Goal: Transaction & Acquisition: Book appointment/travel/reservation

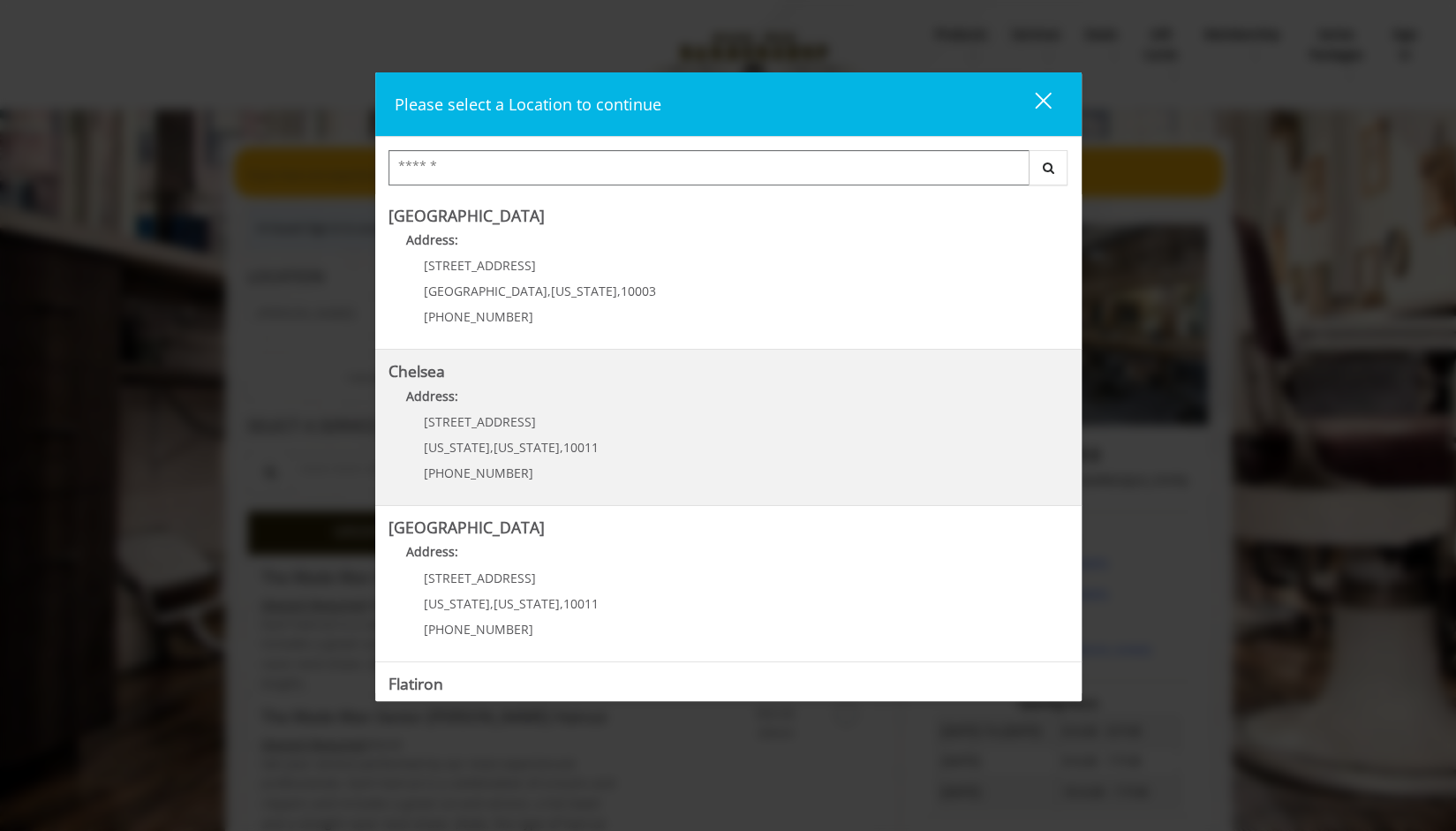
scroll to position [279, 0]
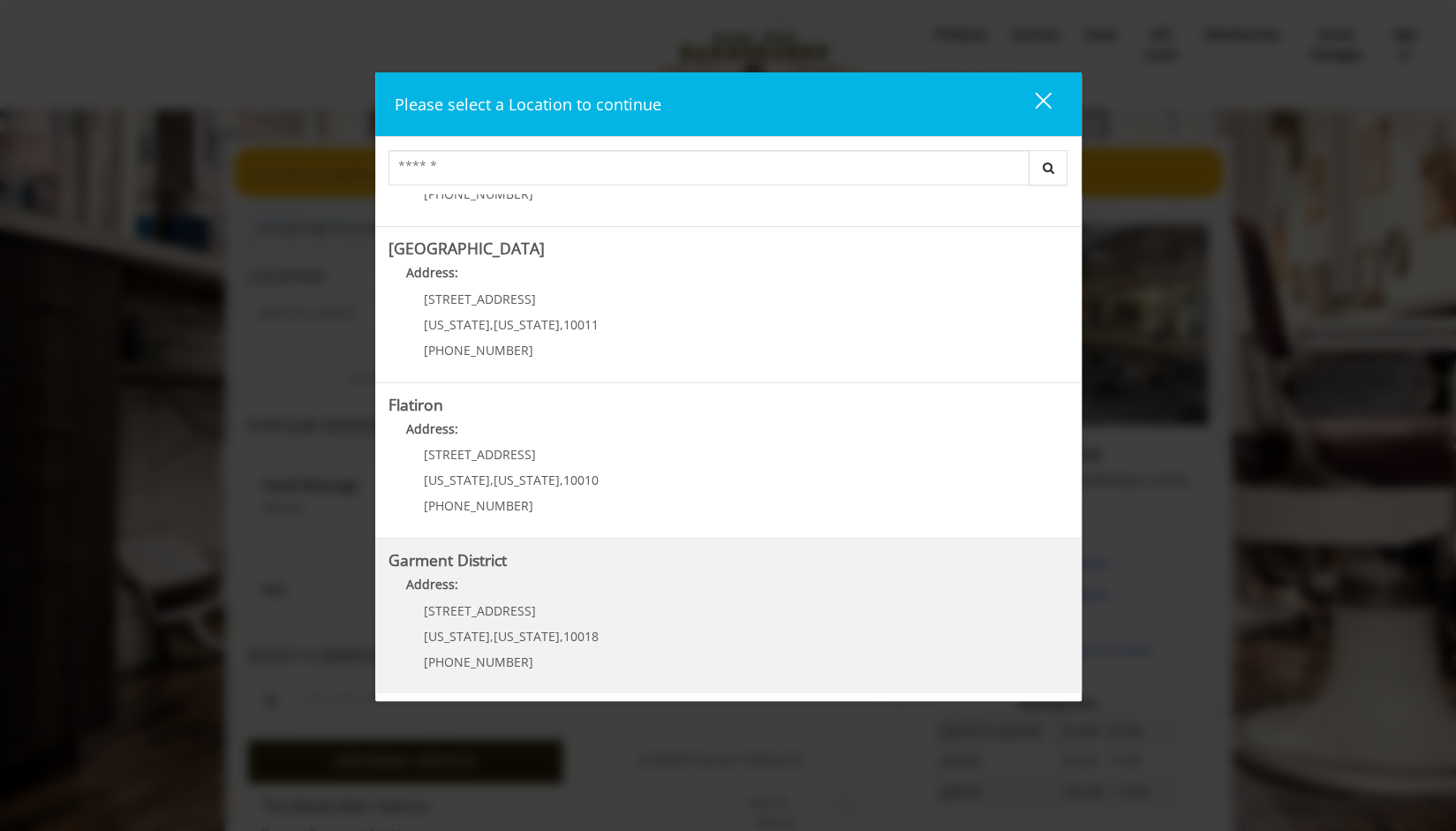
click at [444, 629] on span "[US_STATE]" at bounding box center [456, 636] width 66 height 17
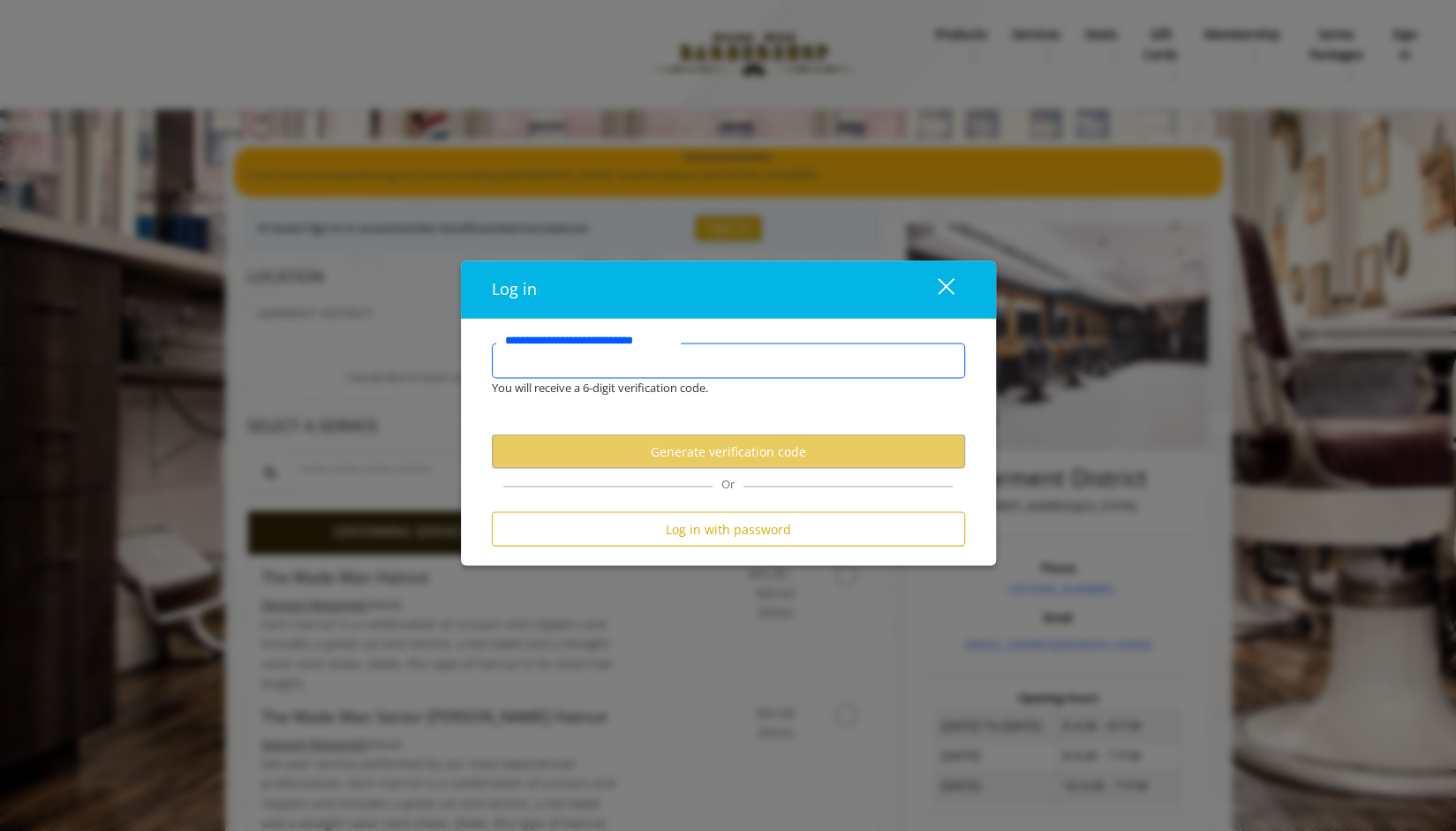
click at [670, 364] on input "**********" at bounding box center [728, 361] width 473 height 35
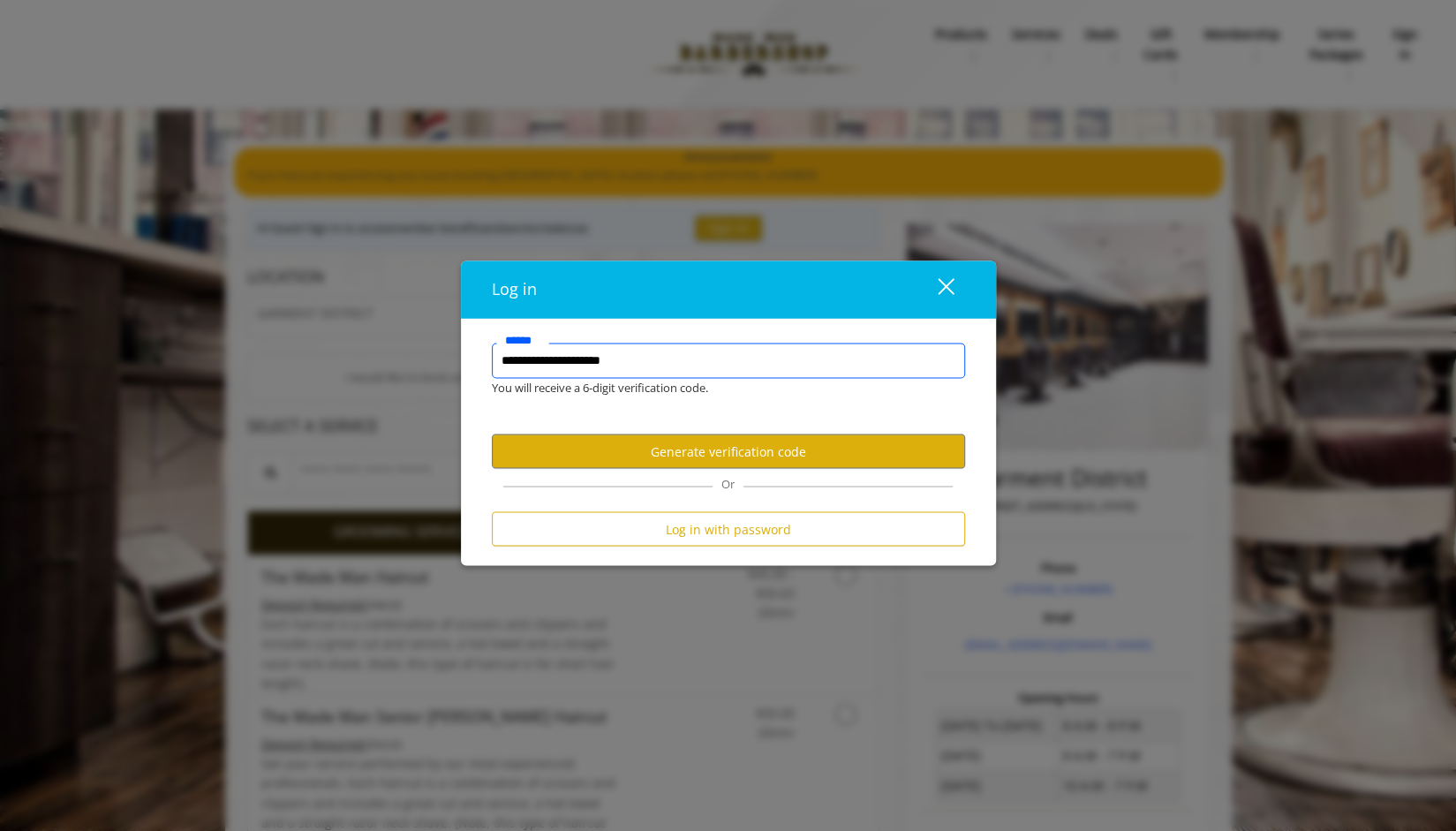
type input "**********"
click at [663, 449] on button "Generate verification code" at bounding box center [728, 451] width 473 height 35
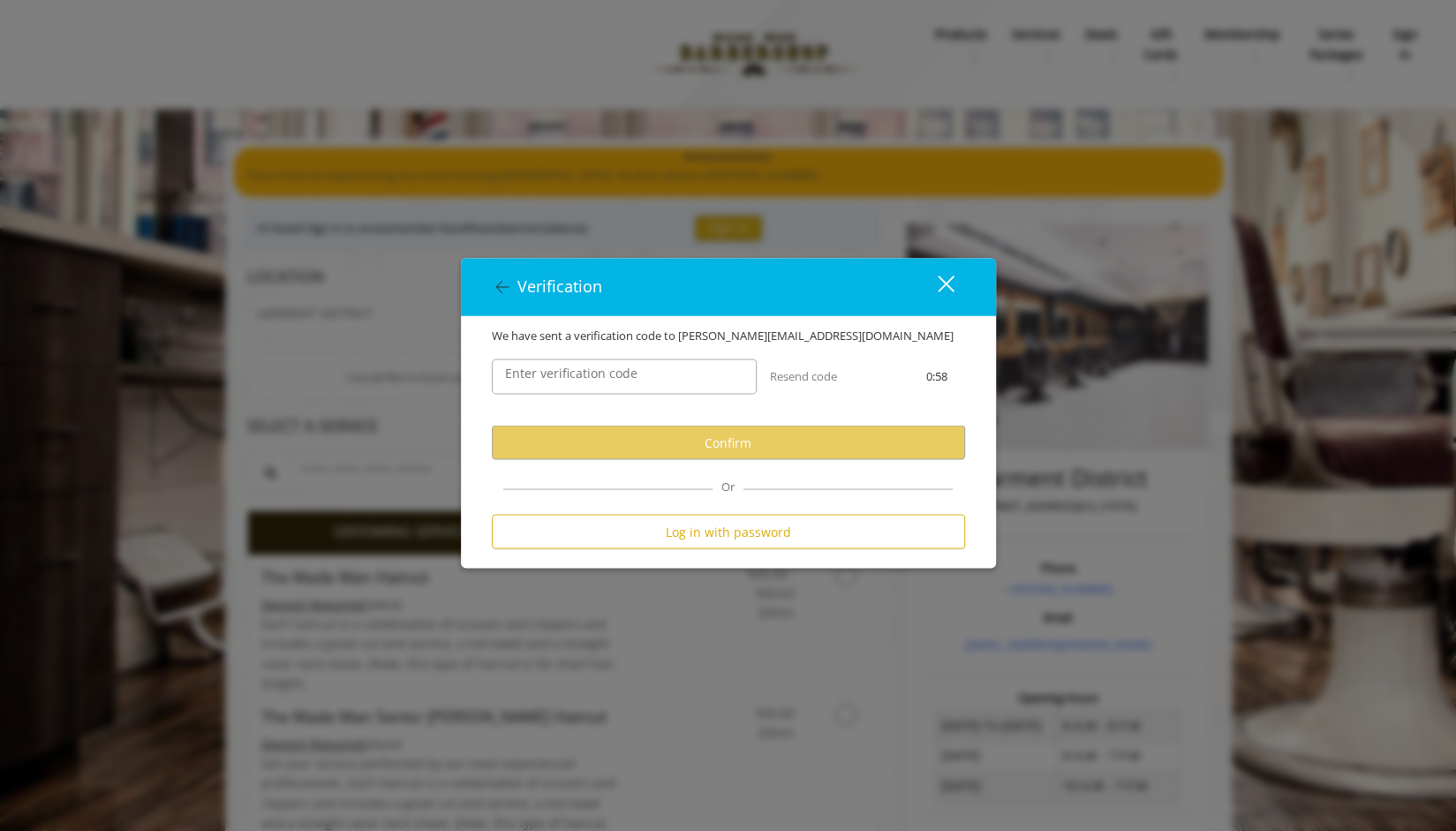
click at [640, 371] on label "Enter verification code" at bounding box center [571, 373] width 150 height 19
click at [640, 371] on input "Enter verification code" at bounding box center [625, 377] width 265 height 35
click at [610, 378] on input "Enter verification code" at bounding box center [625, 377] width 265 height 35
paste input "******"
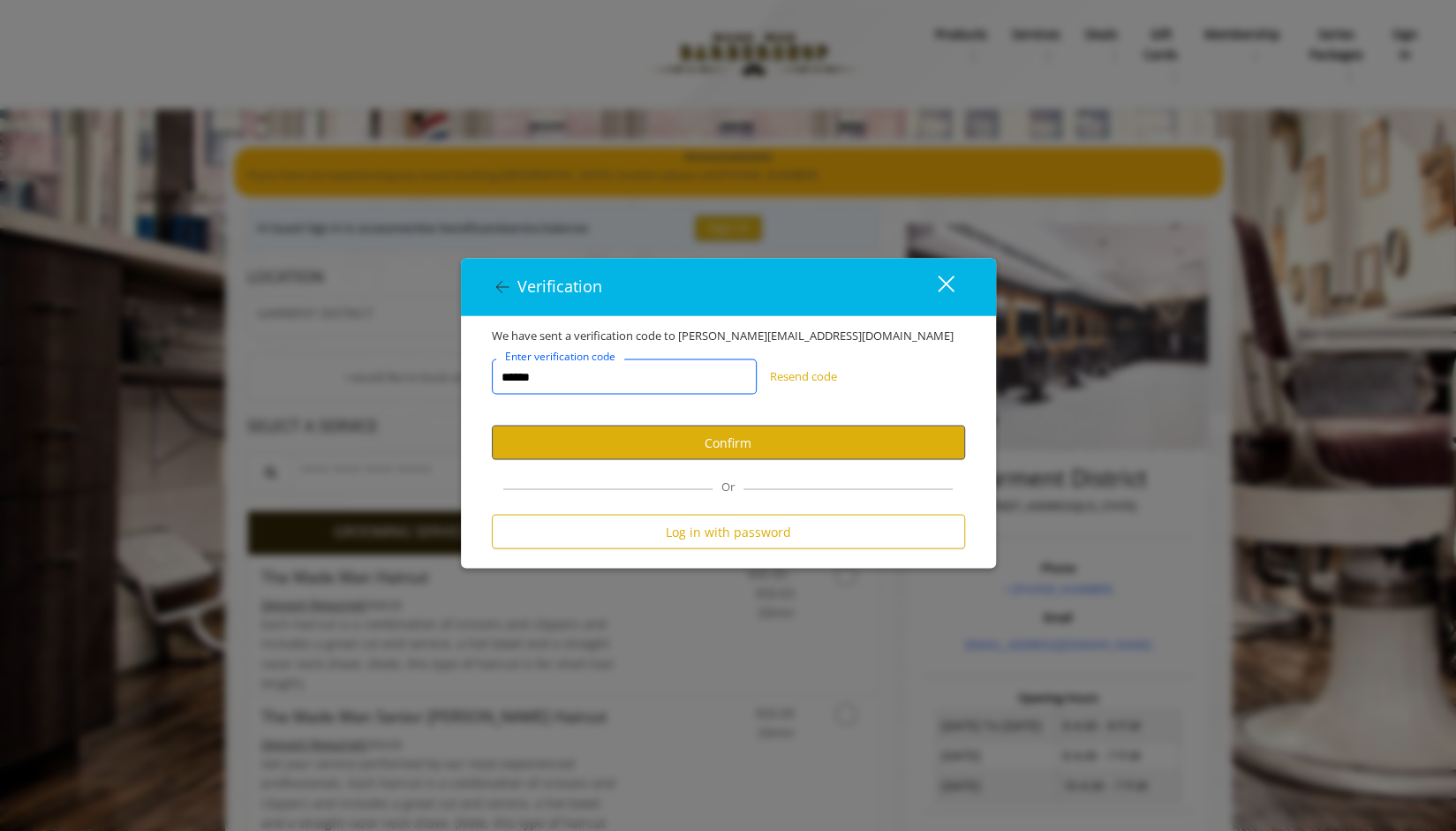
type input "******"
click at [666, 447] on button "Confirm" at bounding box center [728, 442] width 473 height 35
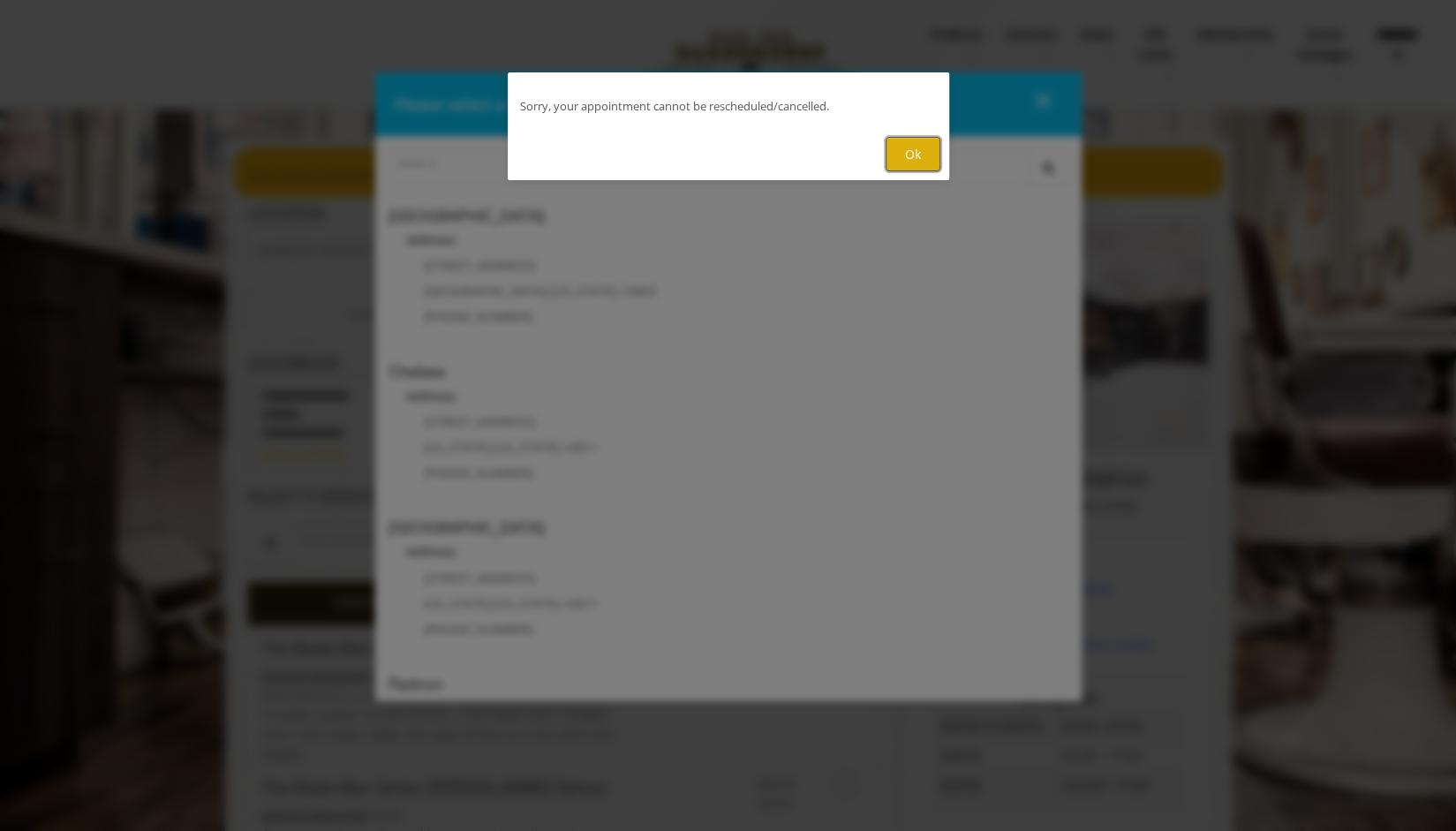
click at [917, 151] on button "Ok" at bounding box center [913, 153] width 55 height 35
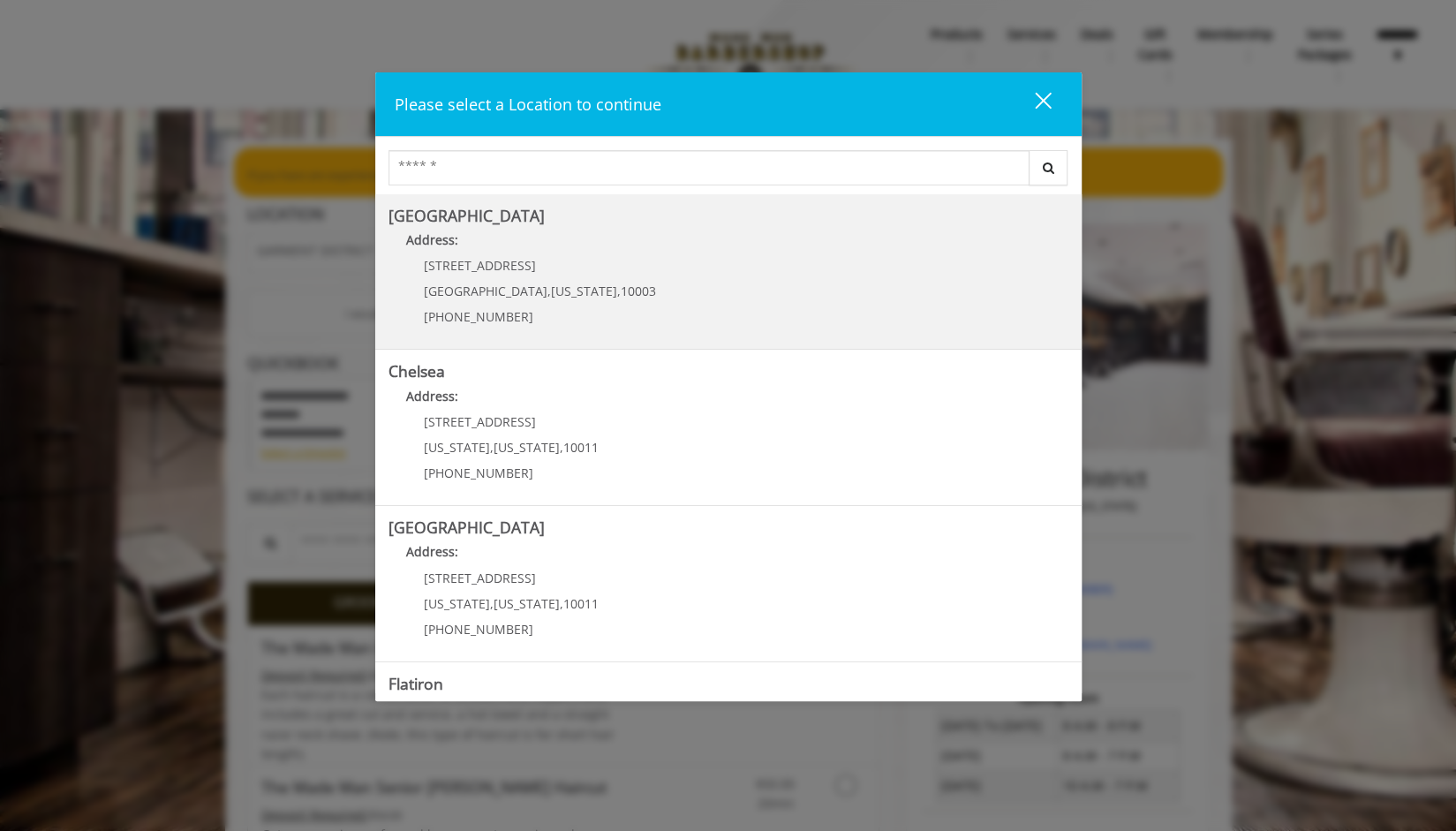
scroll to position [279, 0]
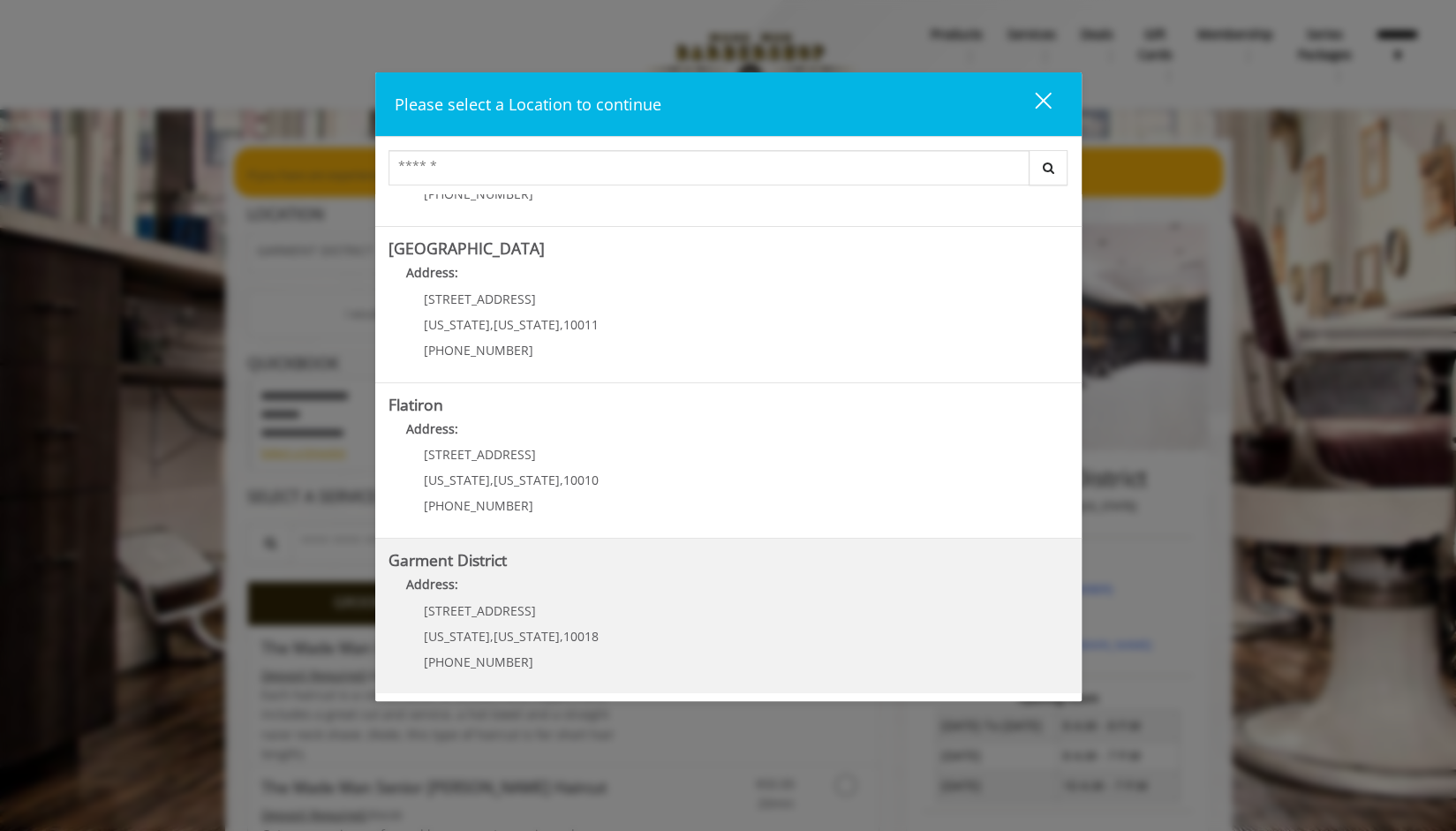
click at [461, 587] on District "Address:" at bounding box center [728, 589] width 680 height 28
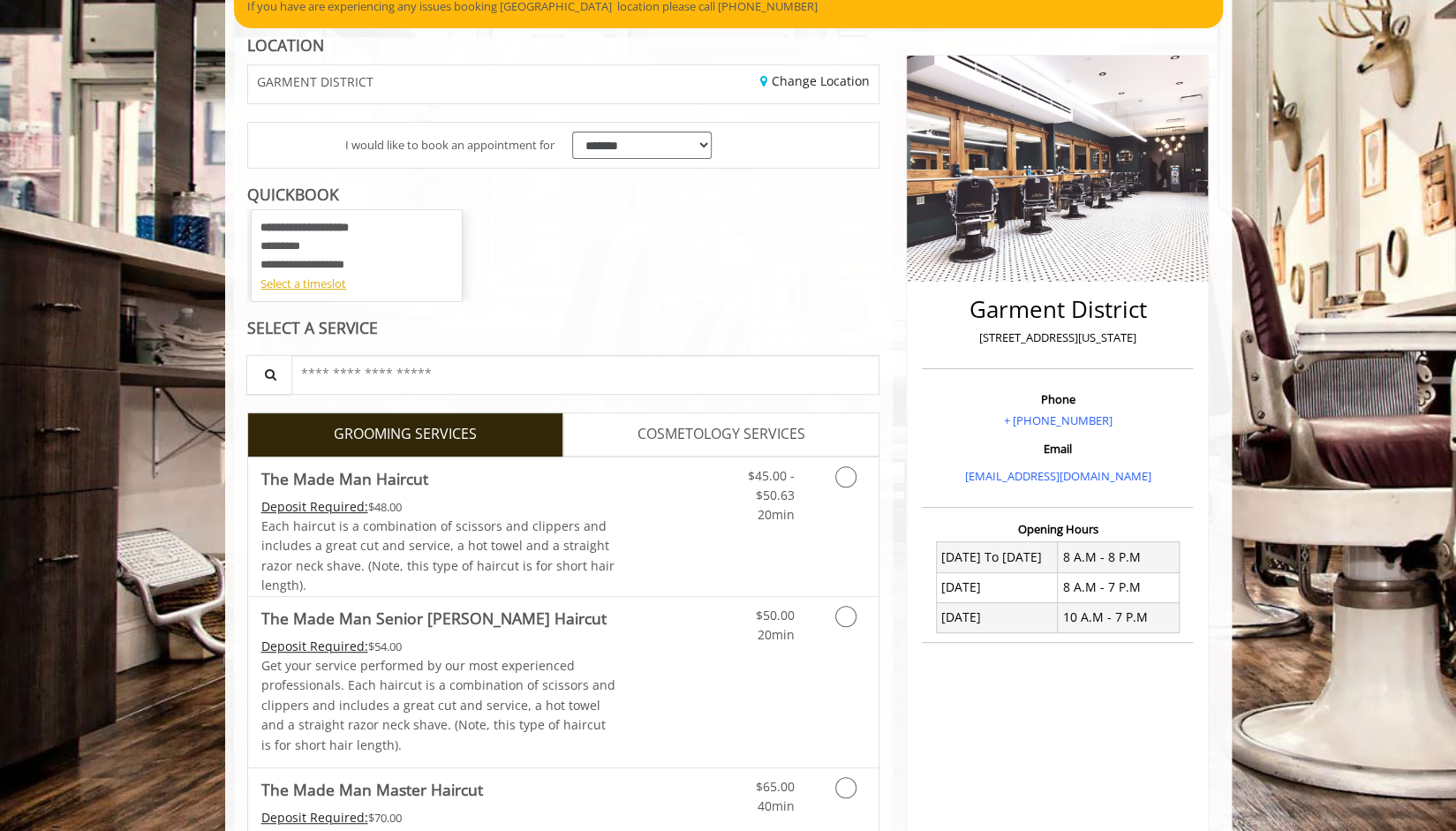
scroll to position [298, 0]
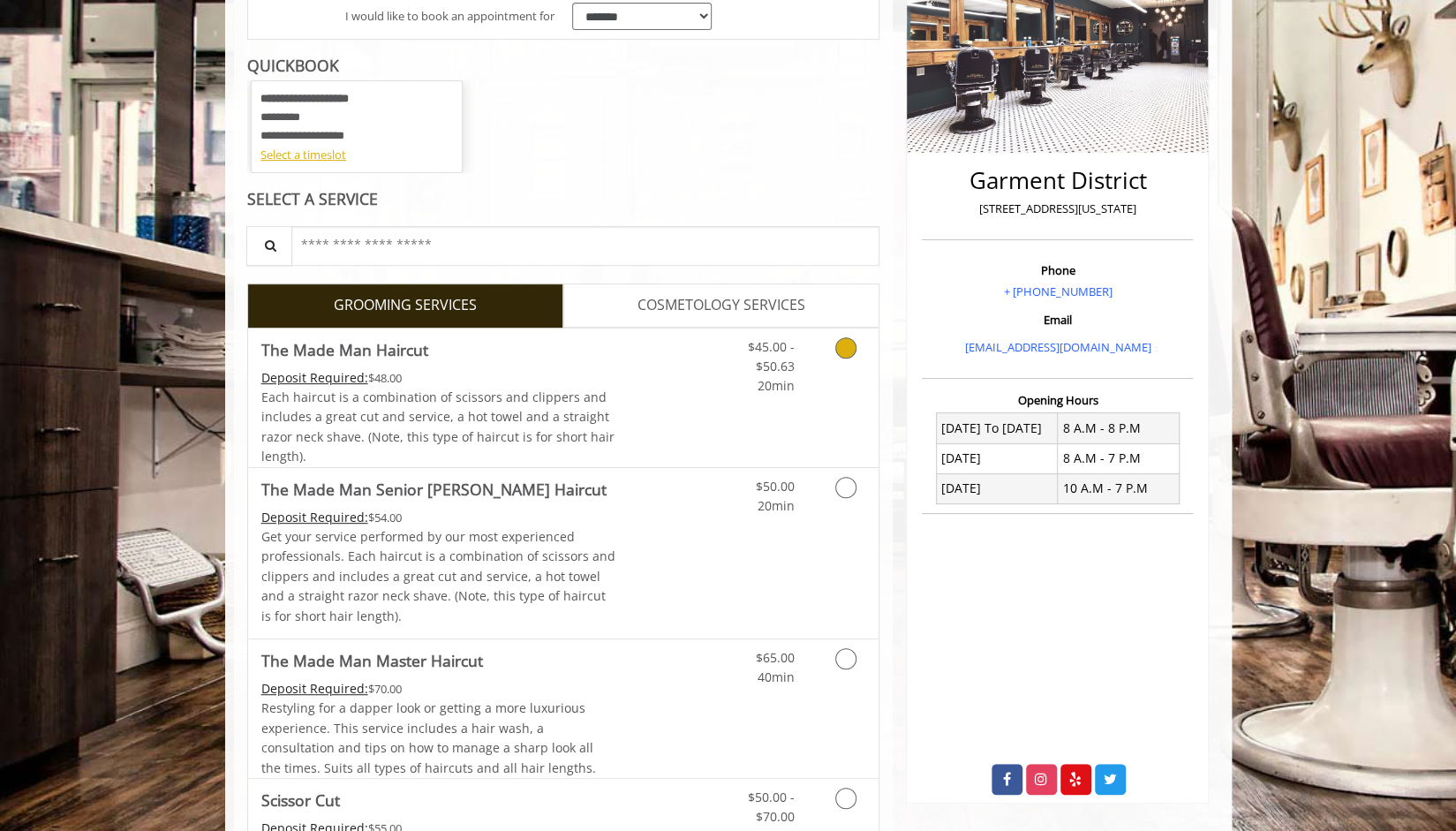
click at [849, 348] on icon "Grooming services" at bounding box center [845, 348] width 21 height 21
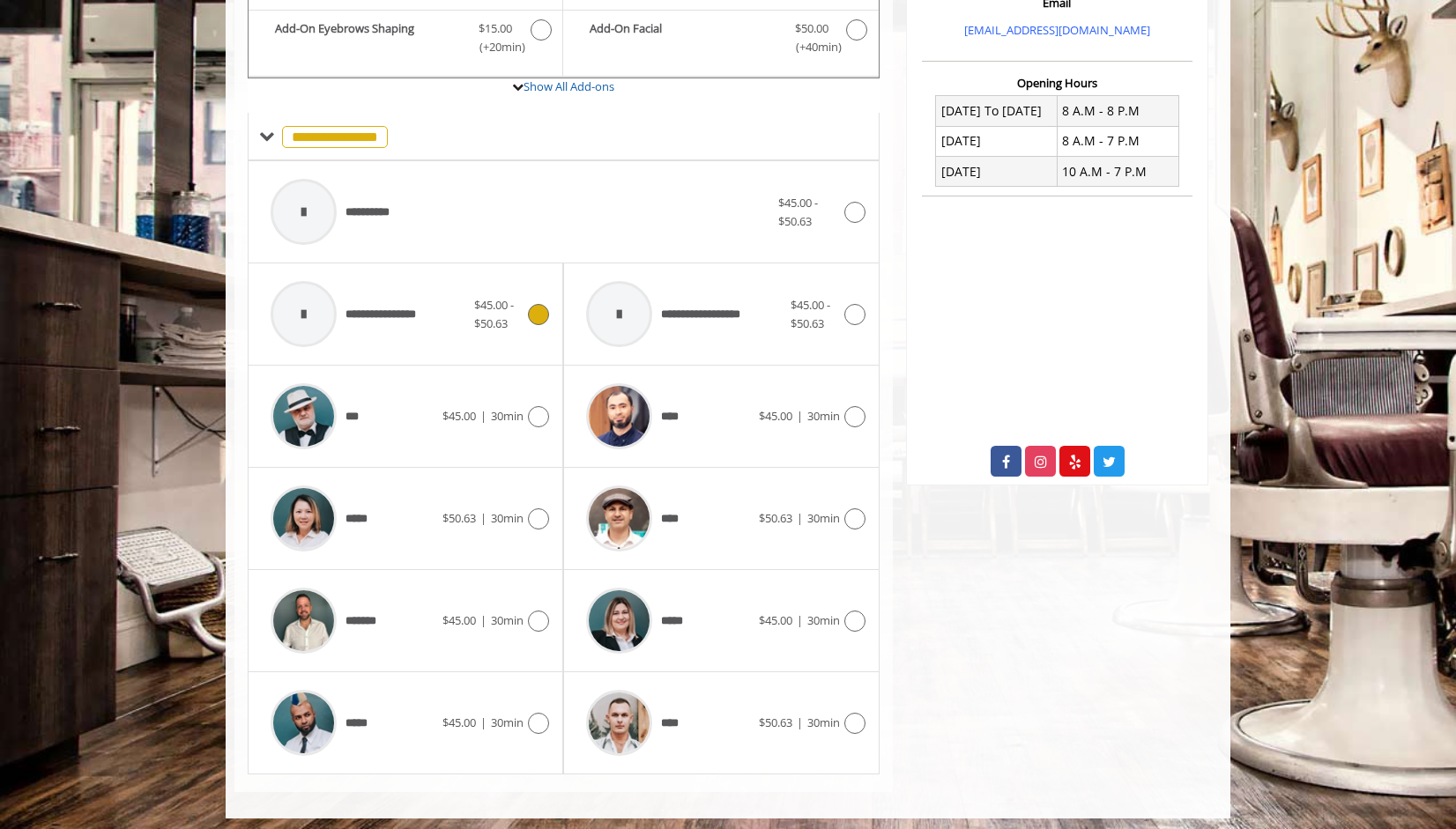
scroll to position [615, 0]
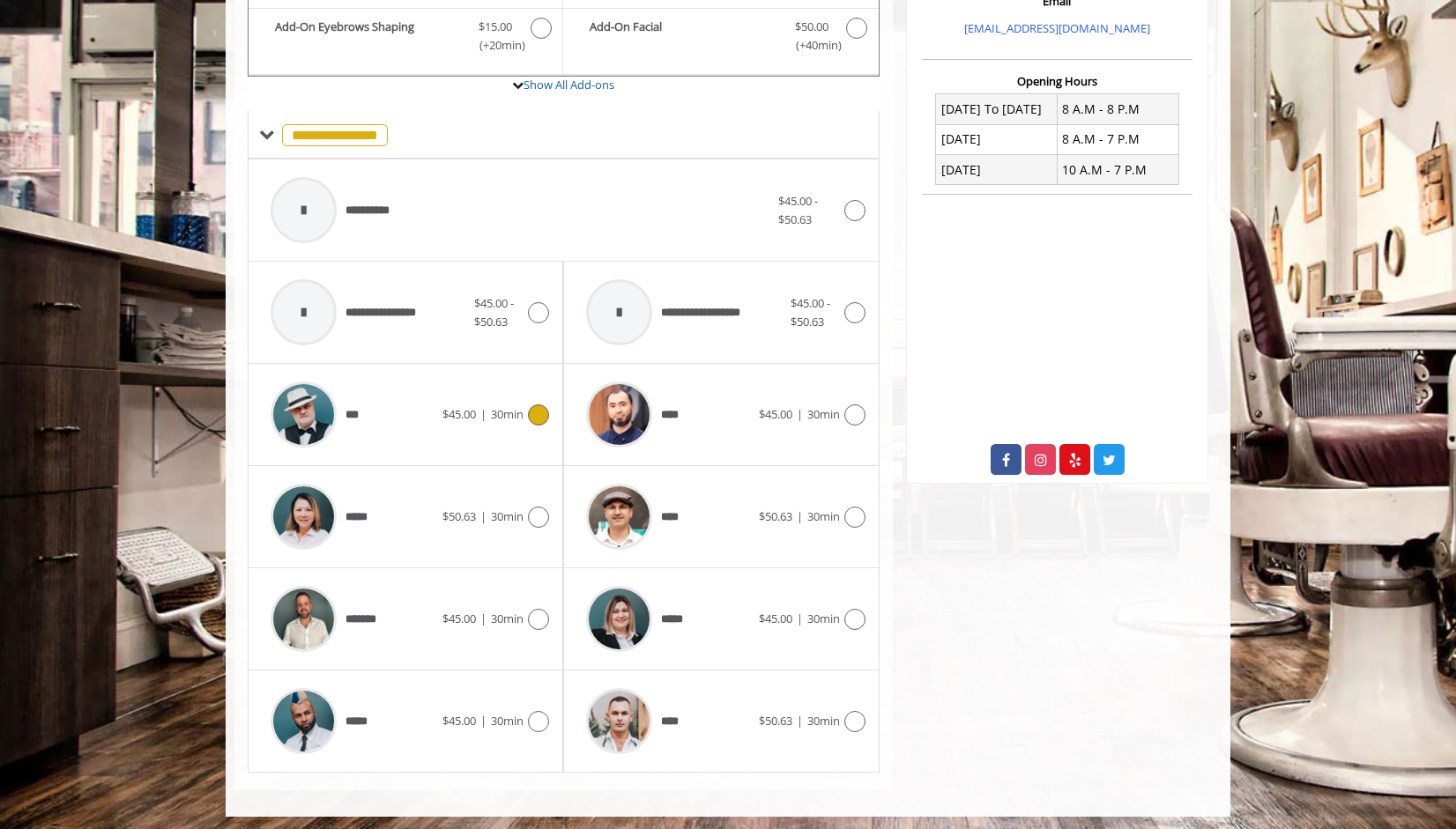
click at [539, 407] on icon at bounding box center [538, 414] width 21 height 21
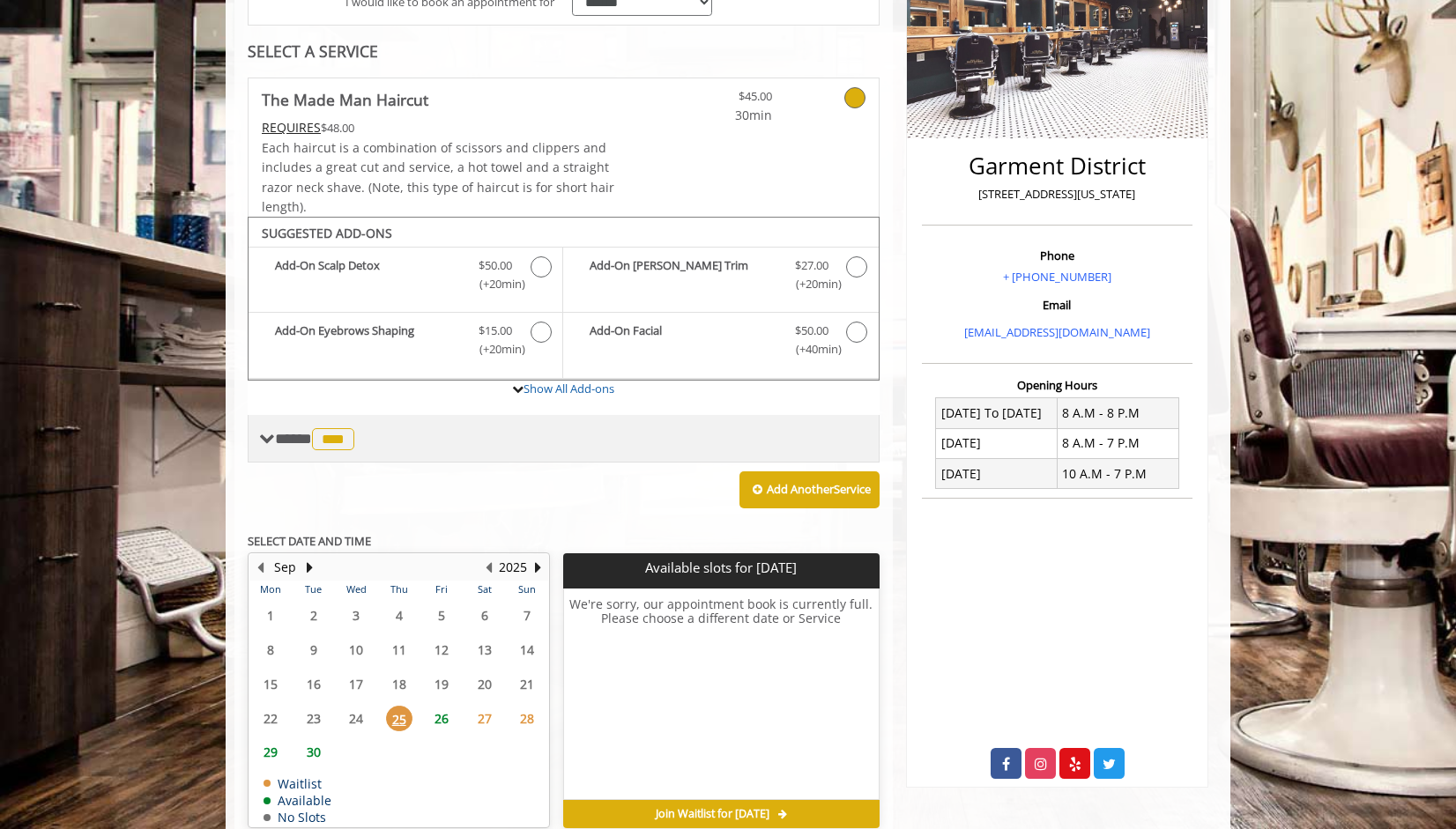
scroll to position [393, 0]
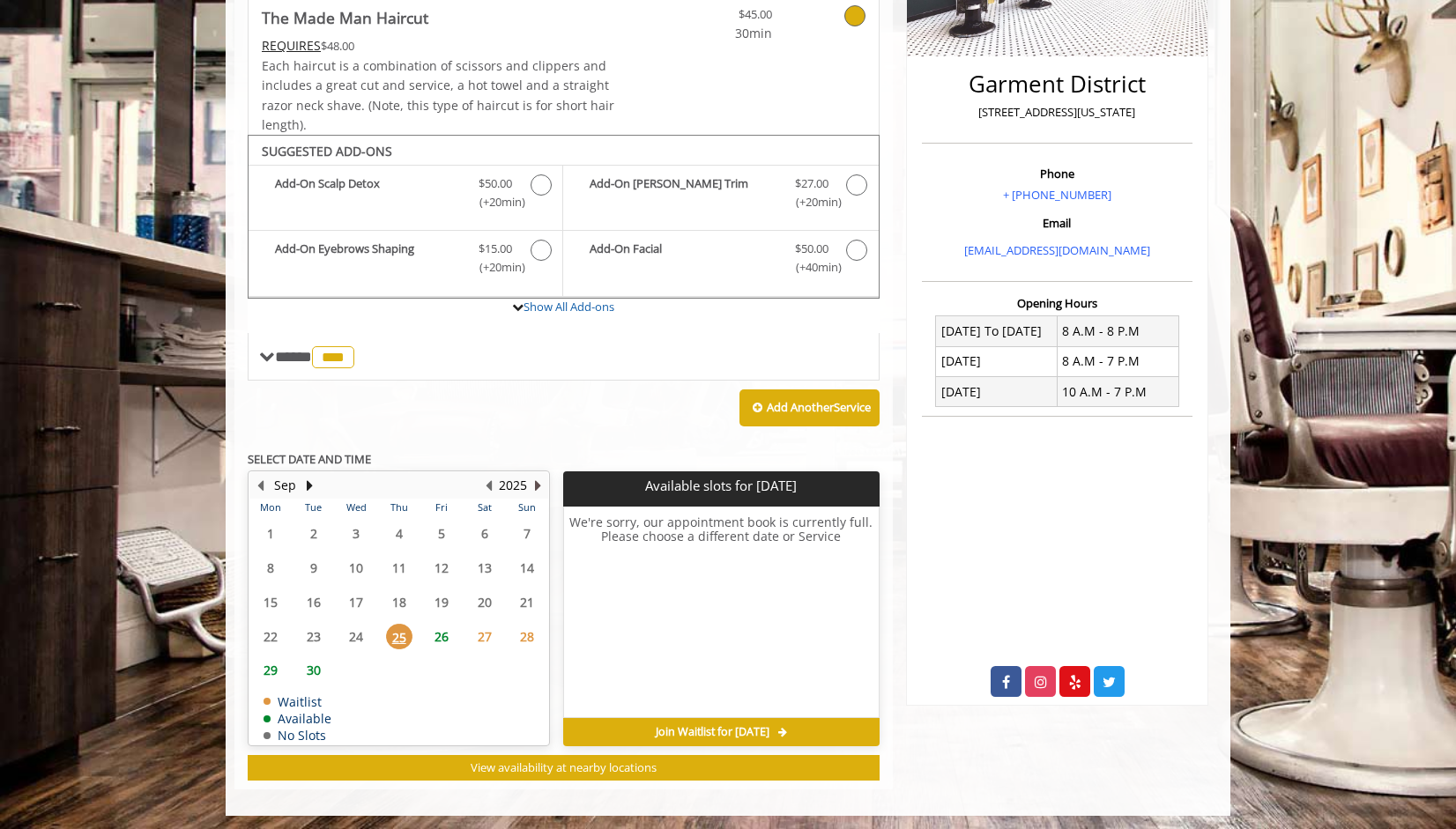
click at [536, 484] on button "Next Year" at bounding box center [537, 485] width 14 height 19
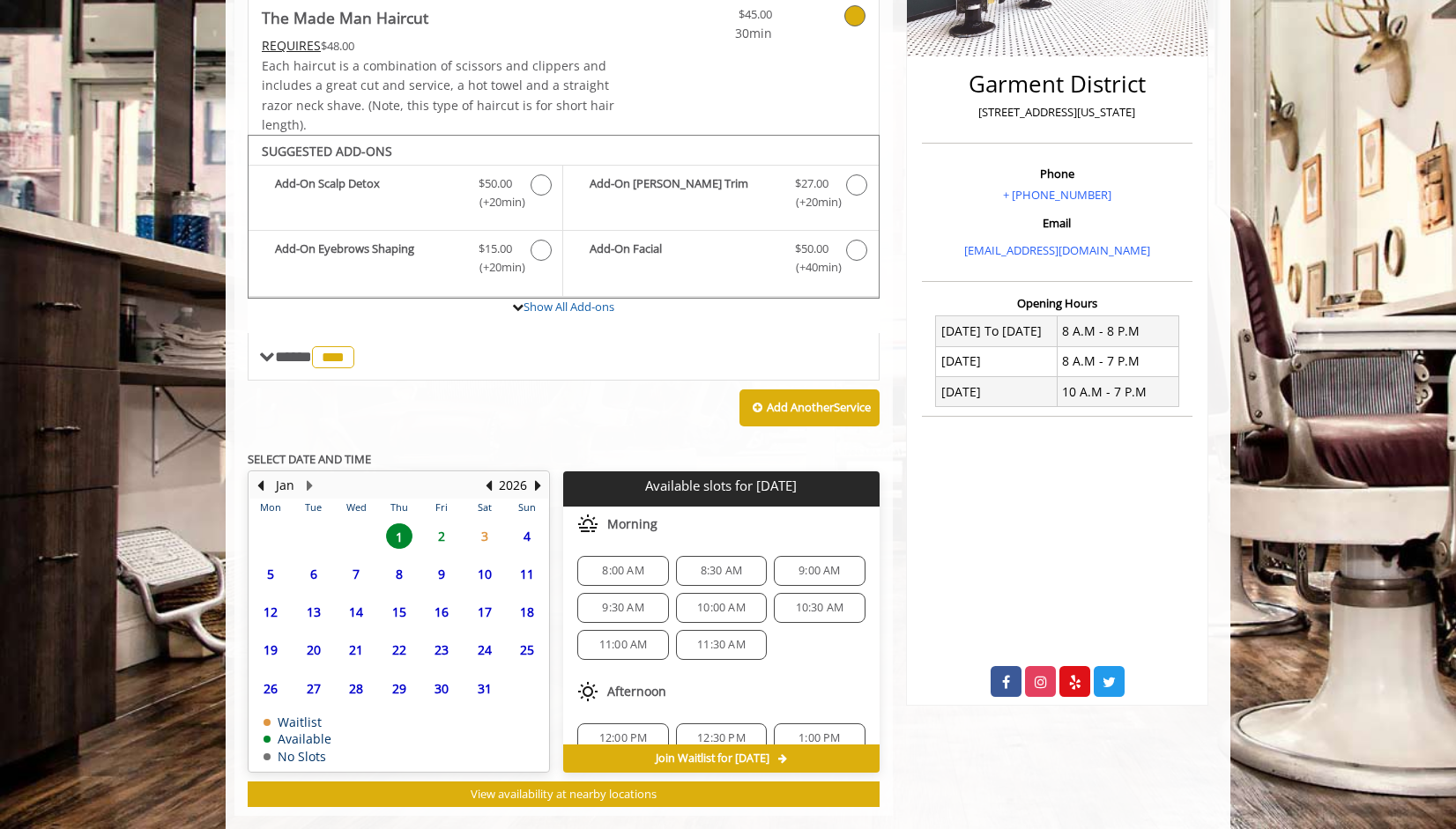
click at [318, 603] on span "13" at bounding box center [313, 612] width 27 height 26
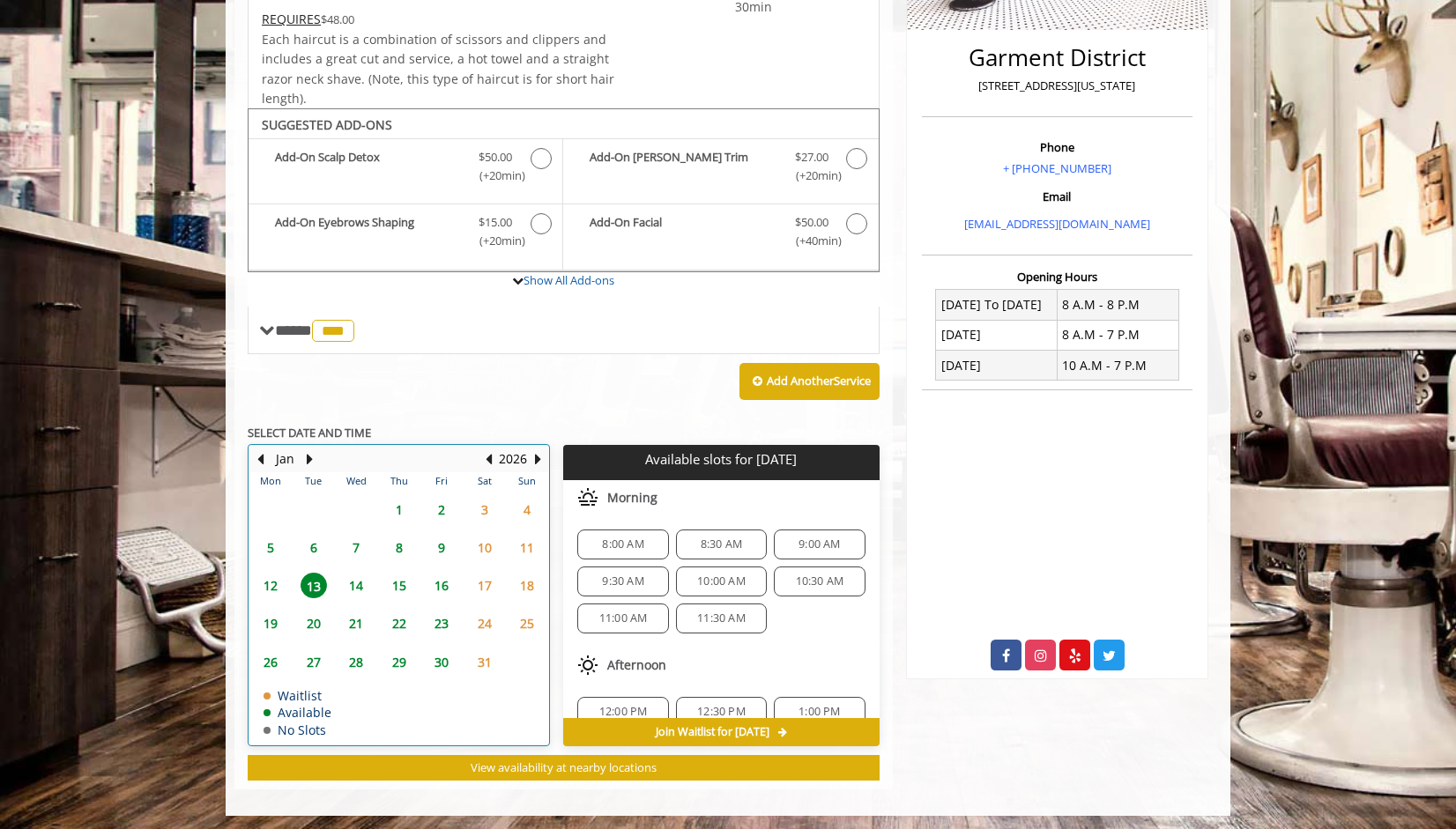
click at [268, 460] on div "Jan" at bounding box center [284, 458] width 35 height 23
click at [261, 452] on button "Previous Month" at bounding box center [260, 458] width 14 height 19
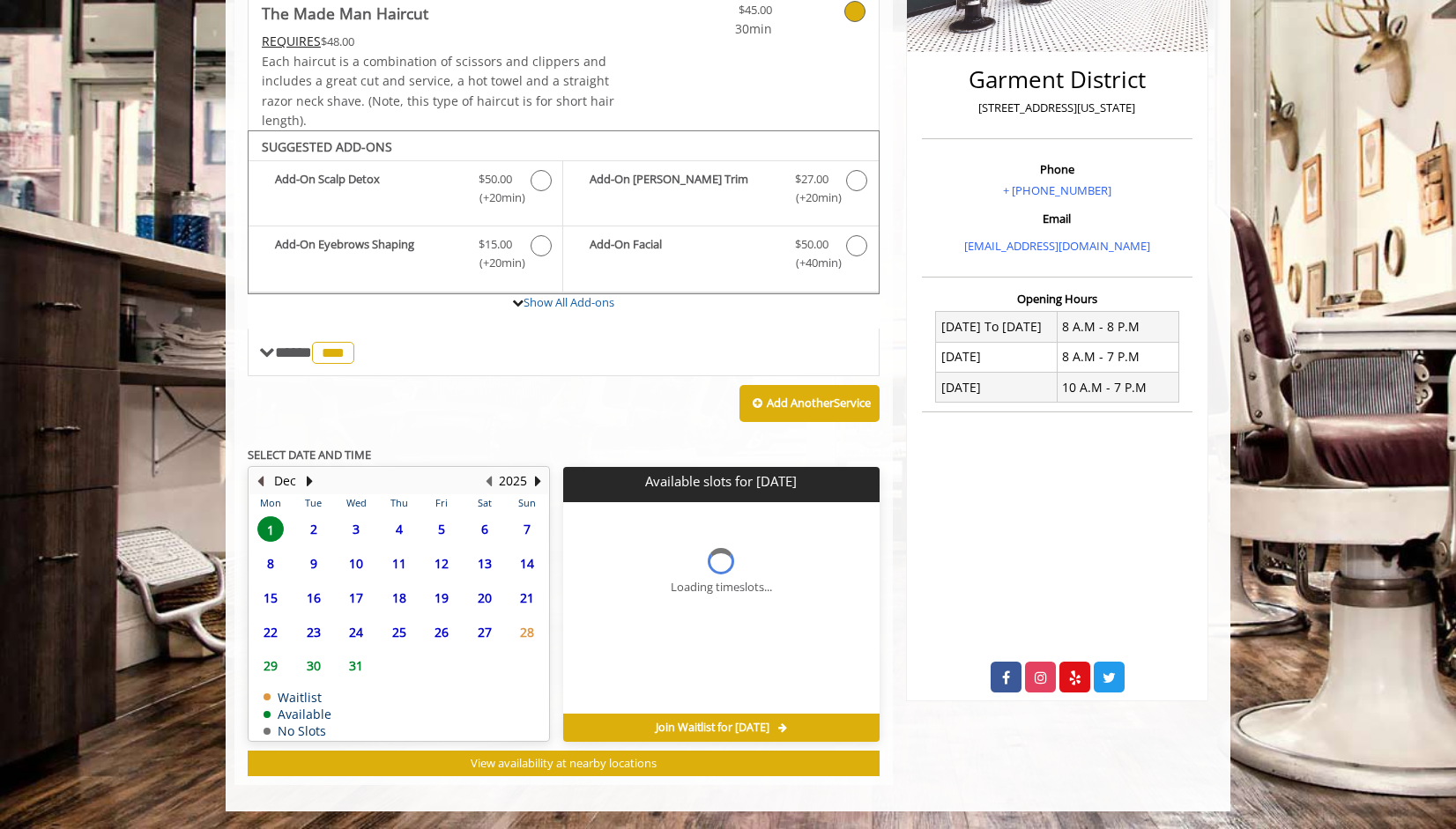
scroll to position [393, 0]
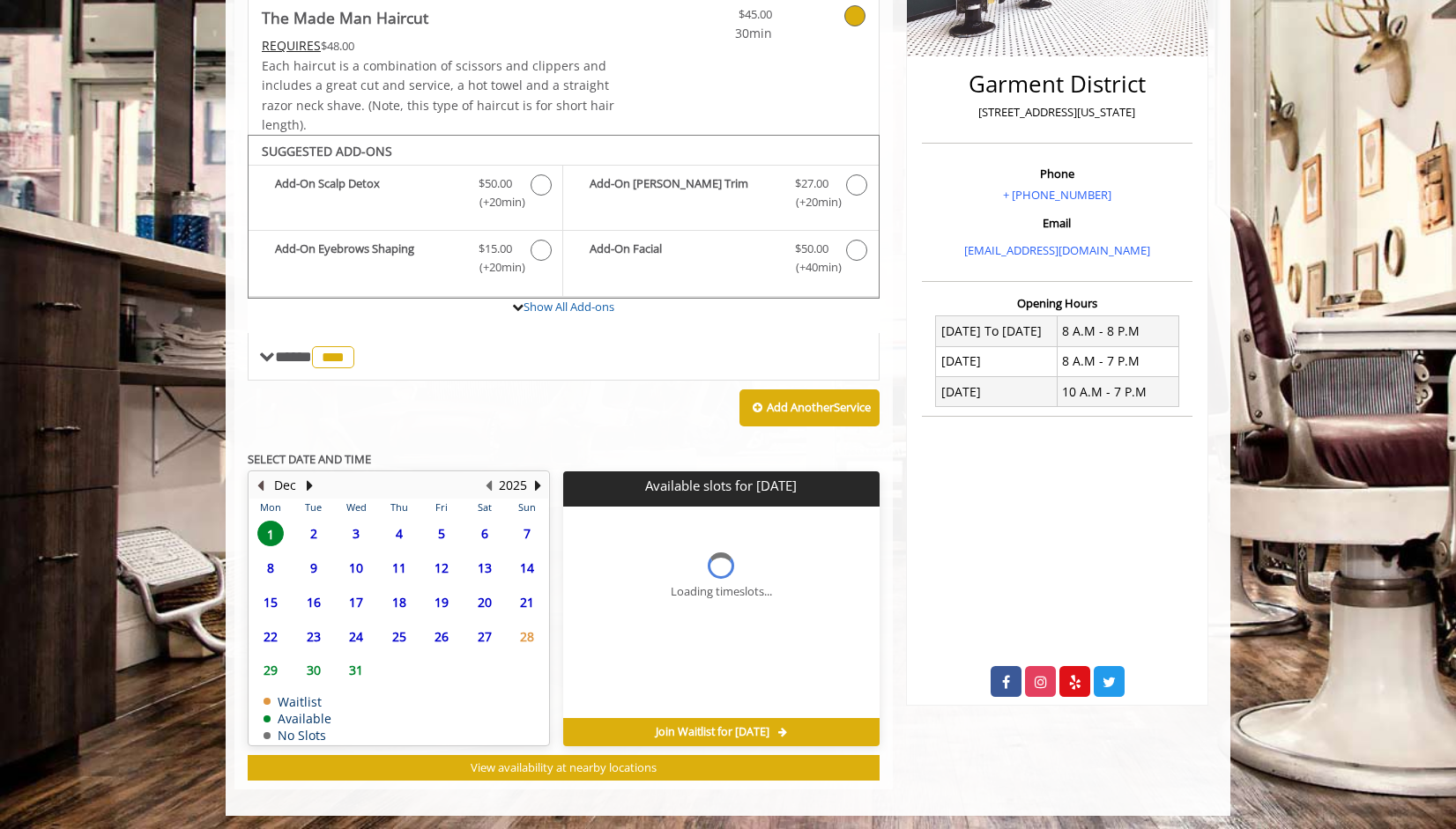
click at [261, 452] on b "SELECT DATE AND TIME" at bounding box center [309, 459] width 123 height 16
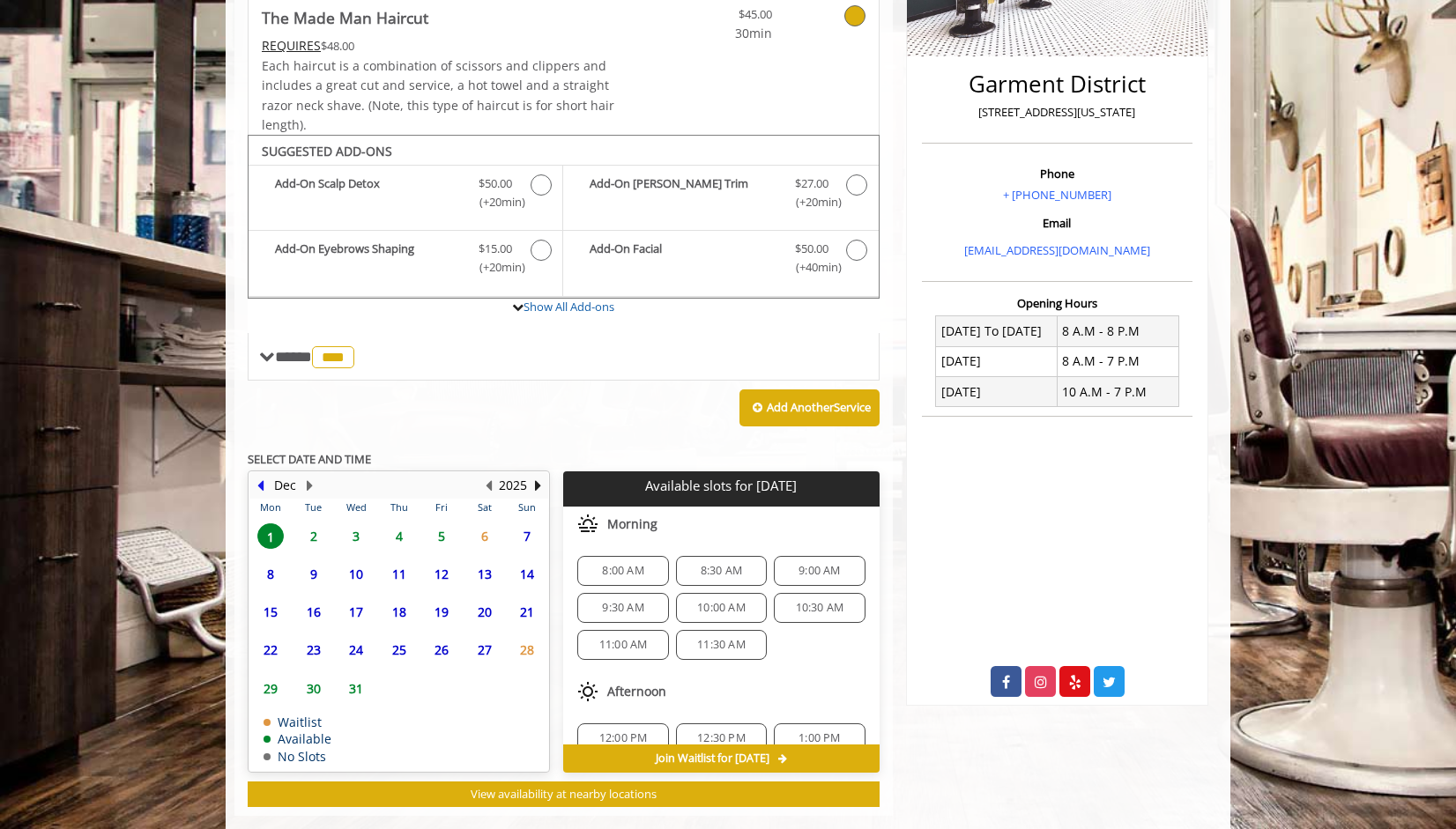
click at [267, 489] on button "Previous Month" at bounding box center [260, 485] width 14 height 19
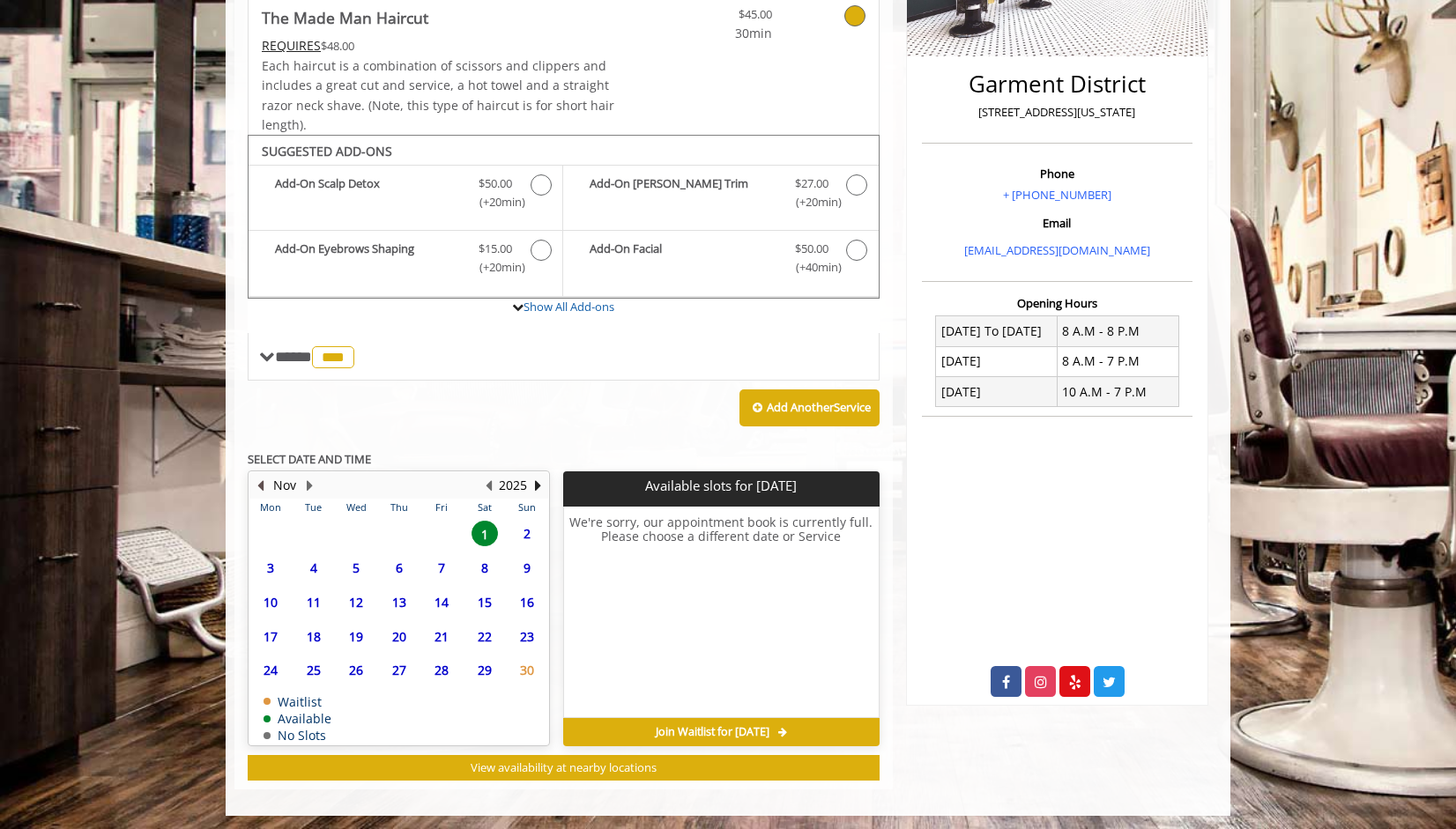
click at [258, 477] on button "Previous Month" at bounding box center [260, 485] width 14 height 19
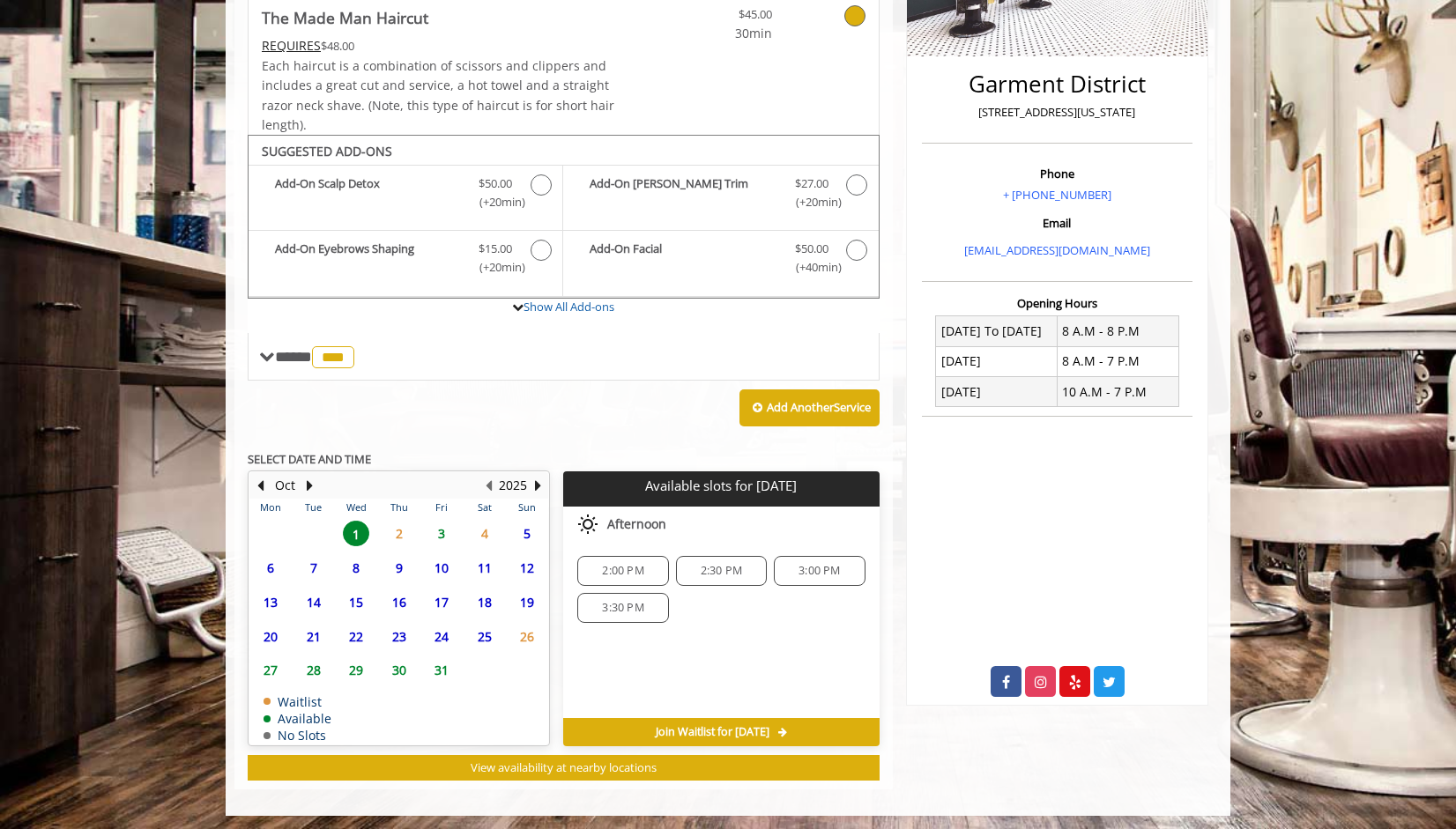
click at [274, 598] on span "13" at bounding box center [271, 602] width 27 height 26
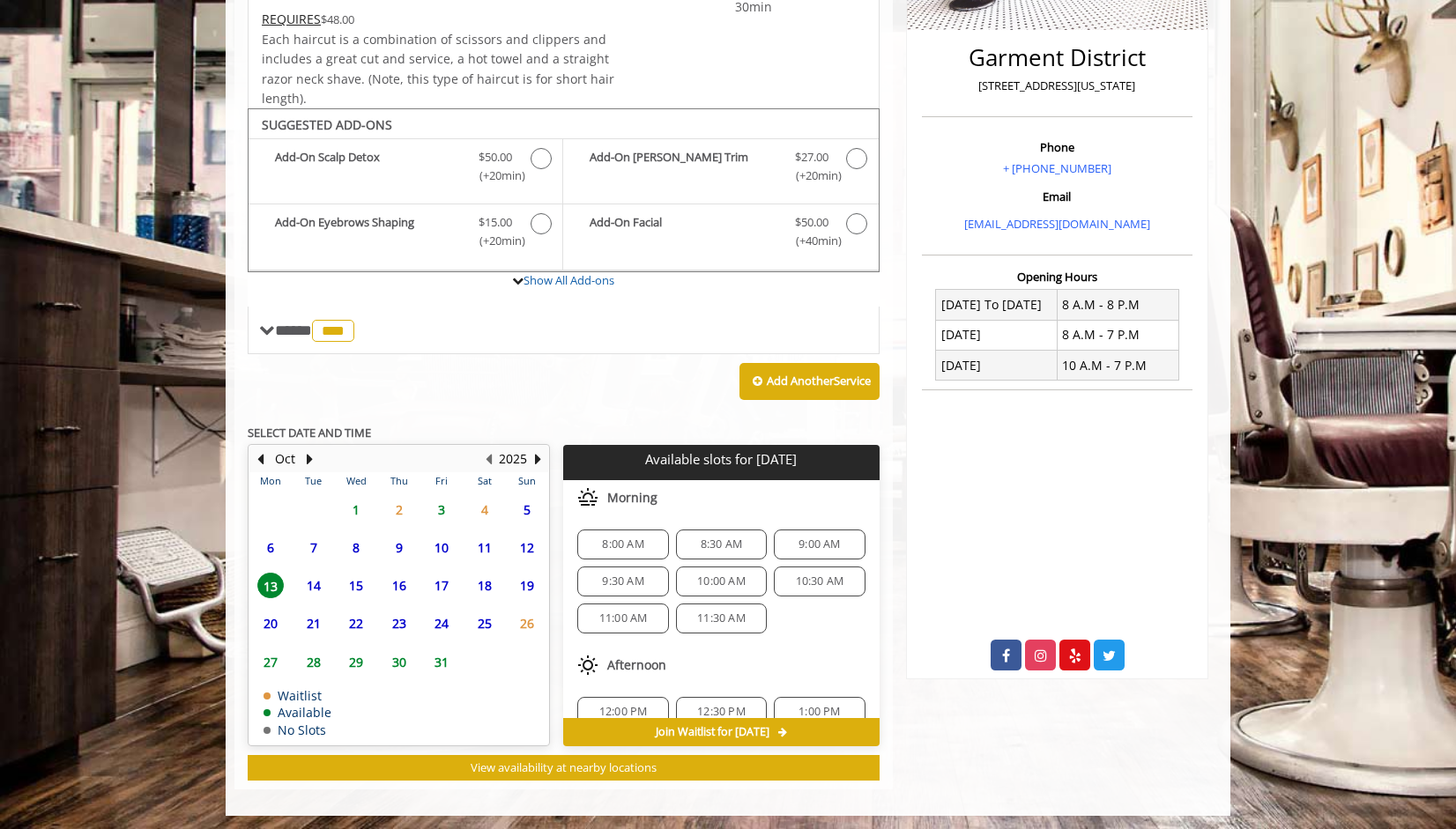
scroll to position [222, 0]
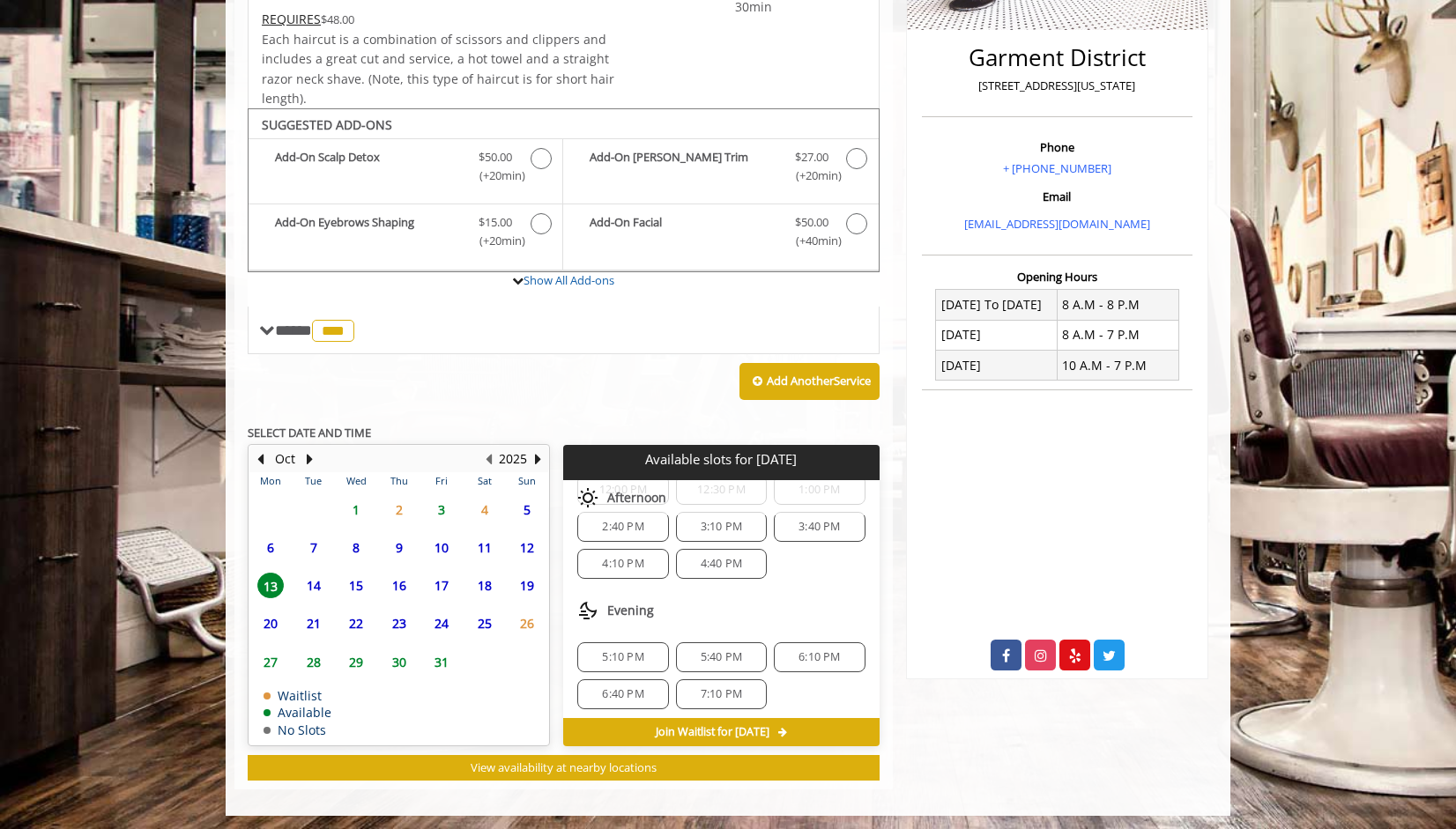
click at [721, 559] on span "4:40 PM" at bounding box center [721, 564] width 42 height 14
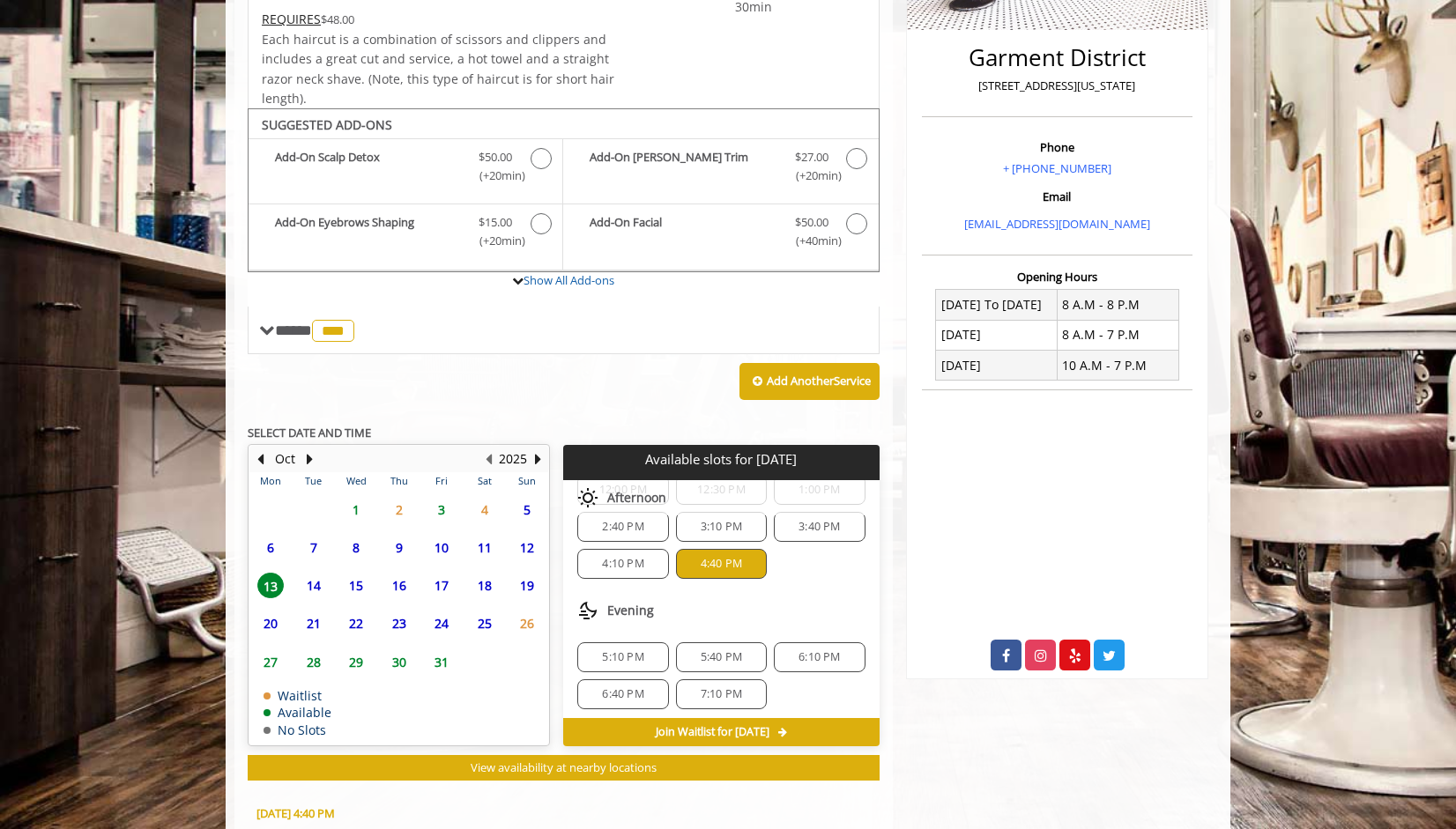
scroll to position [150, 0]
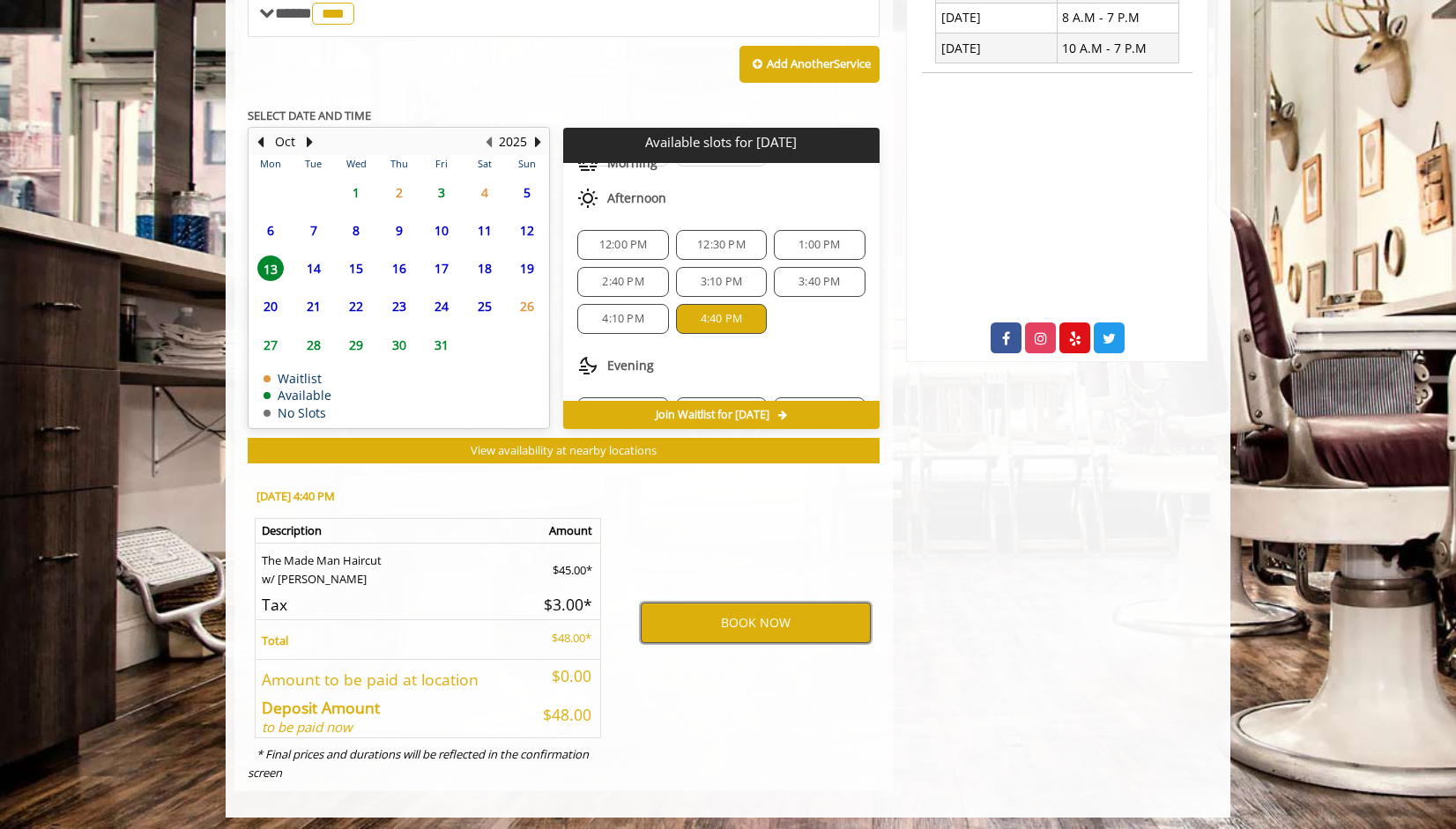
click at [720, 618] on button "BOOK NOW" at bounding box center [755, 622] width 230 height 41
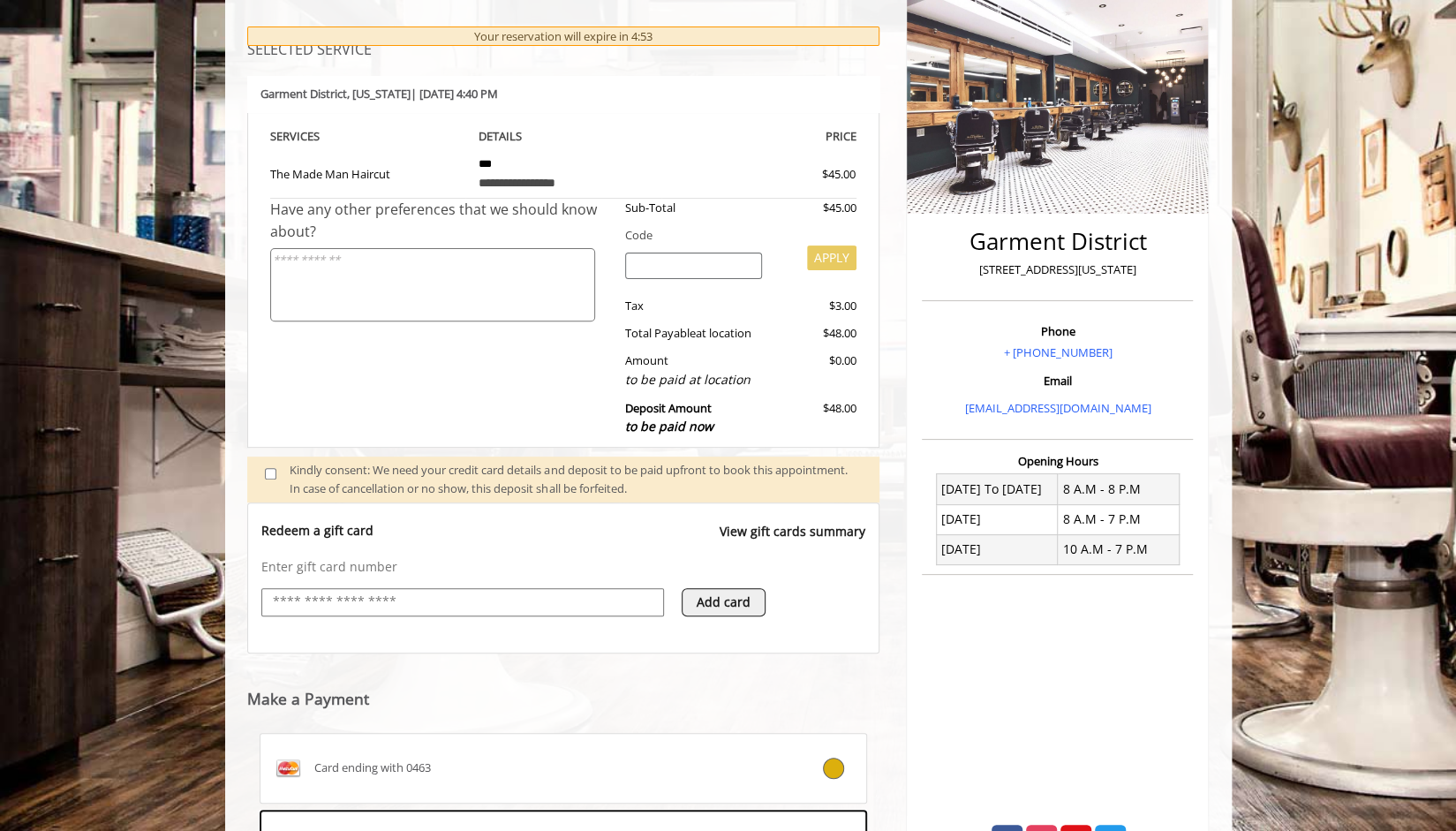
scroll to position [507, 0]
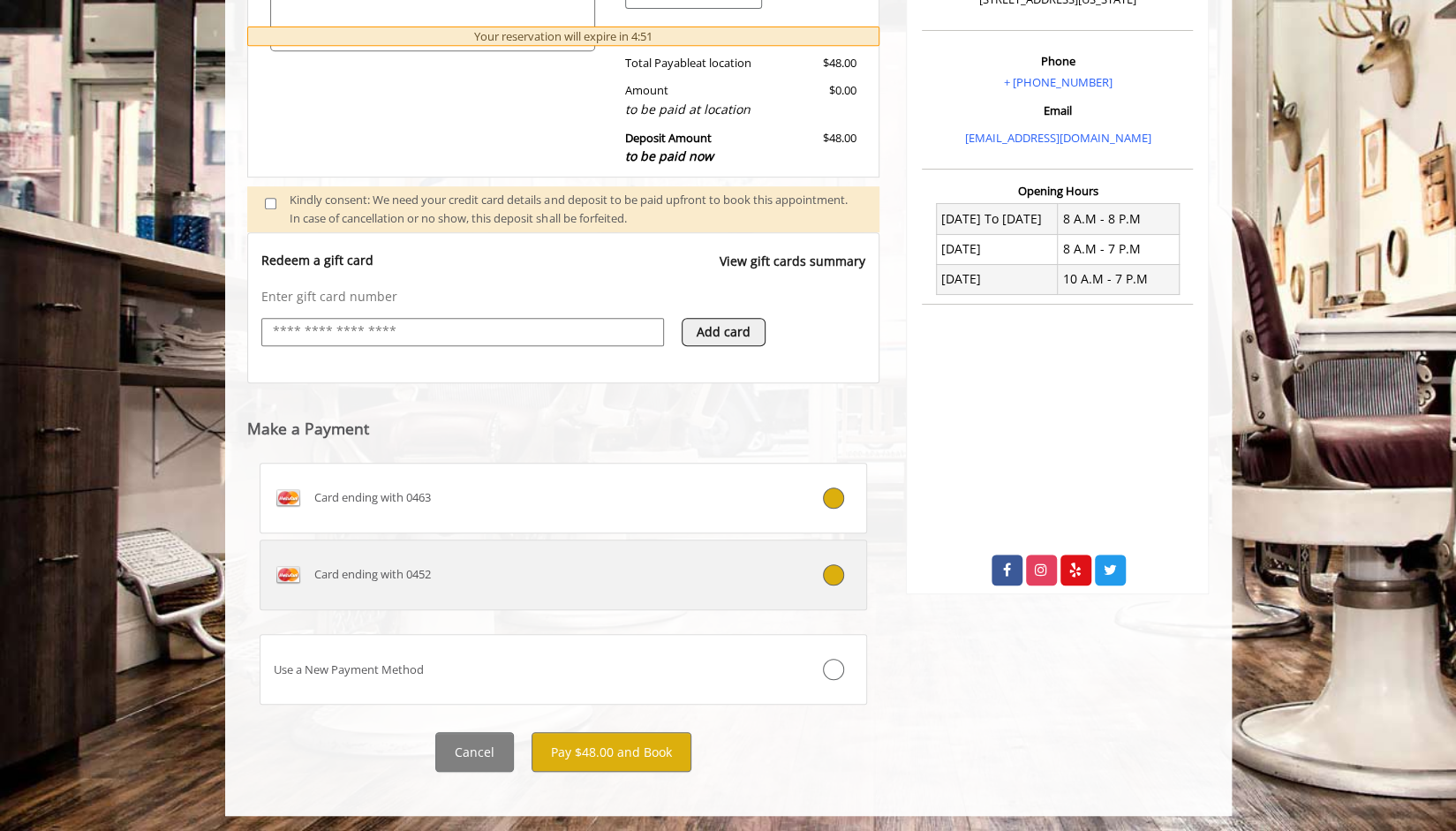
click at [813, 583] on label "Card ending with 0452" at bounding box center [564, 574] width 609 height 71
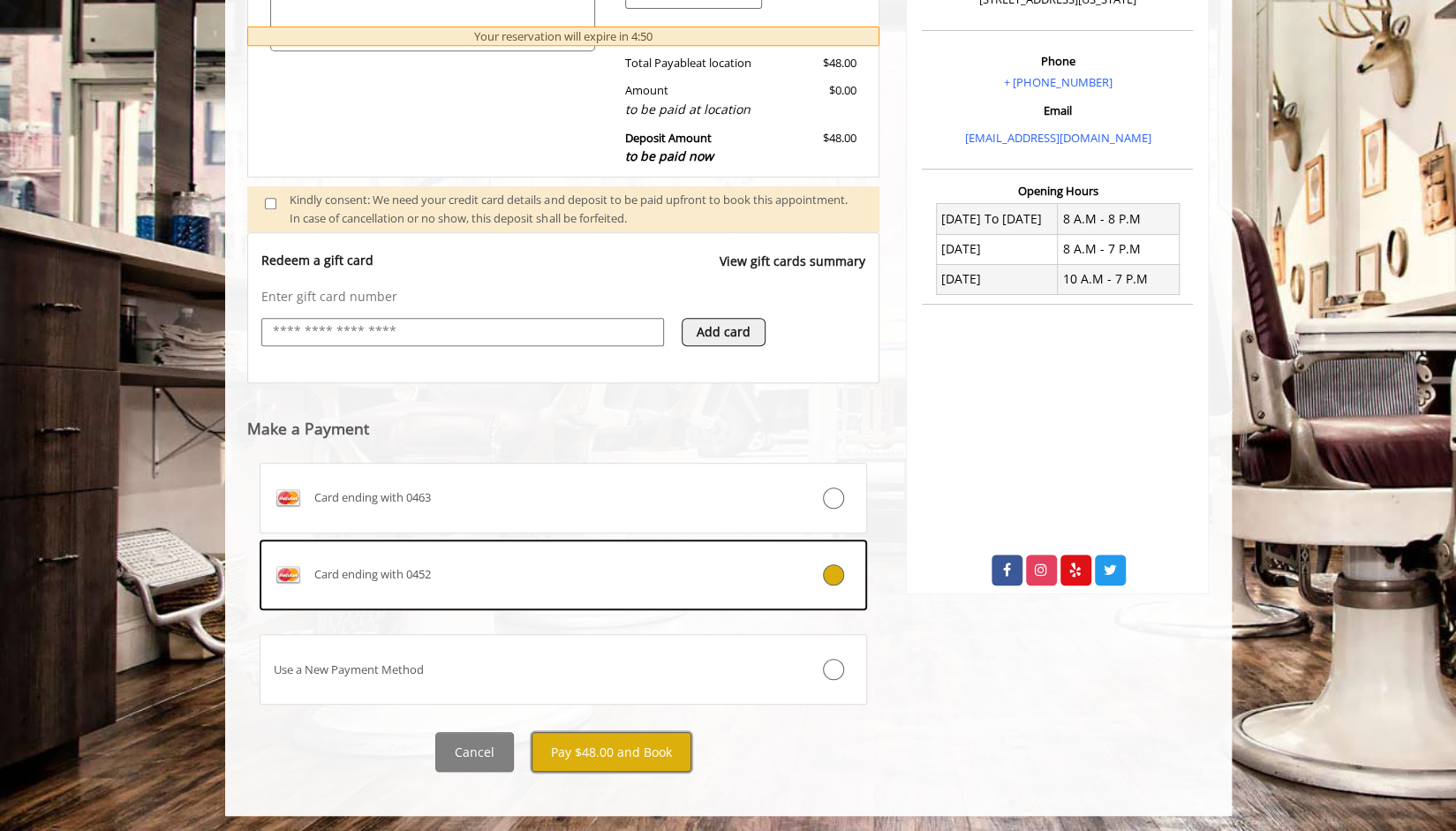
click at [583, 749] on button "Pay $48.00 and Book" at bounding box center [611, 752] width 159 height 40
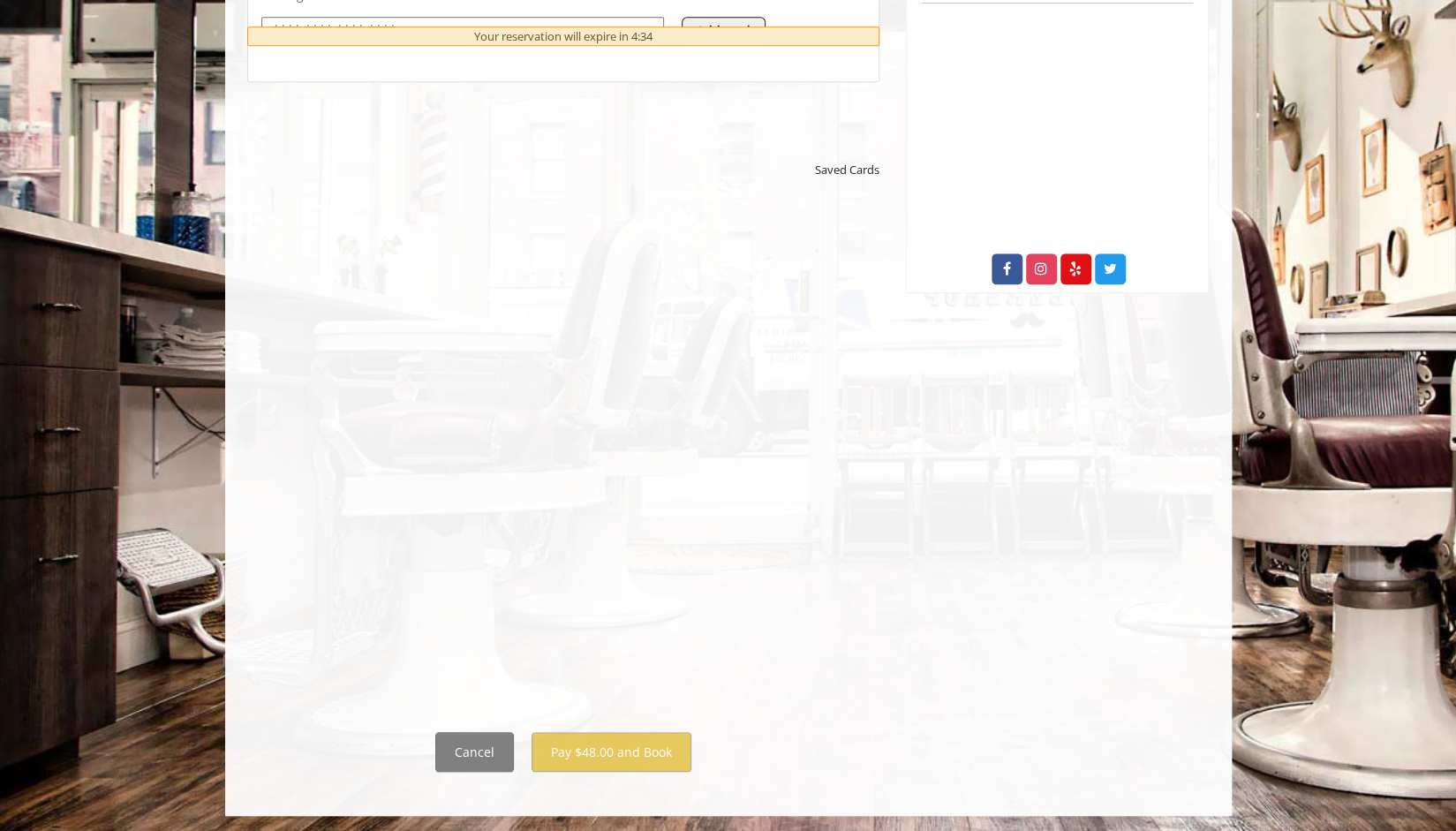
scroll to position [347, 0]
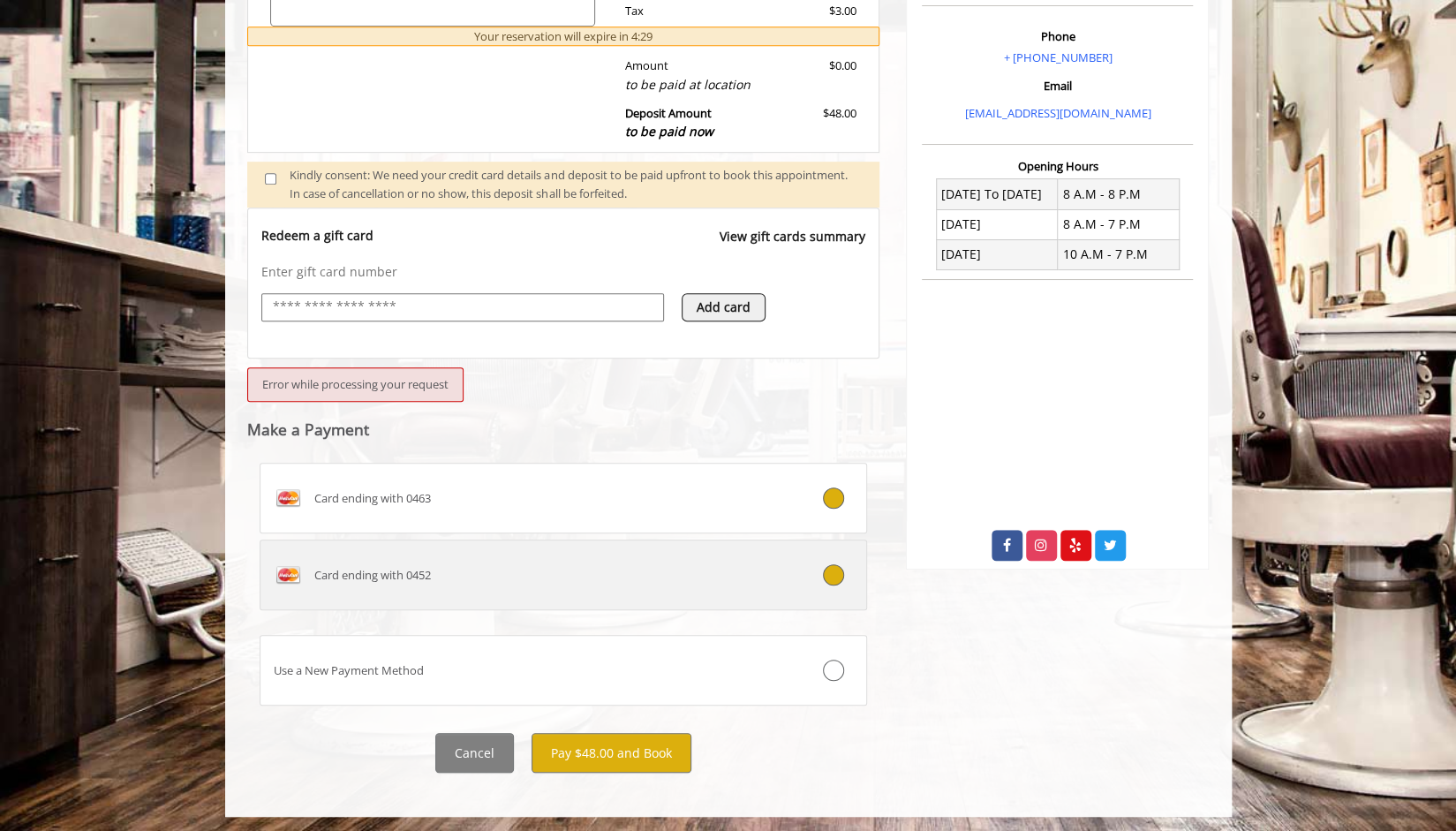
click at [797, 555] on label "Card ending with 0452" at bounding box center [564, 574] width 609 height 71
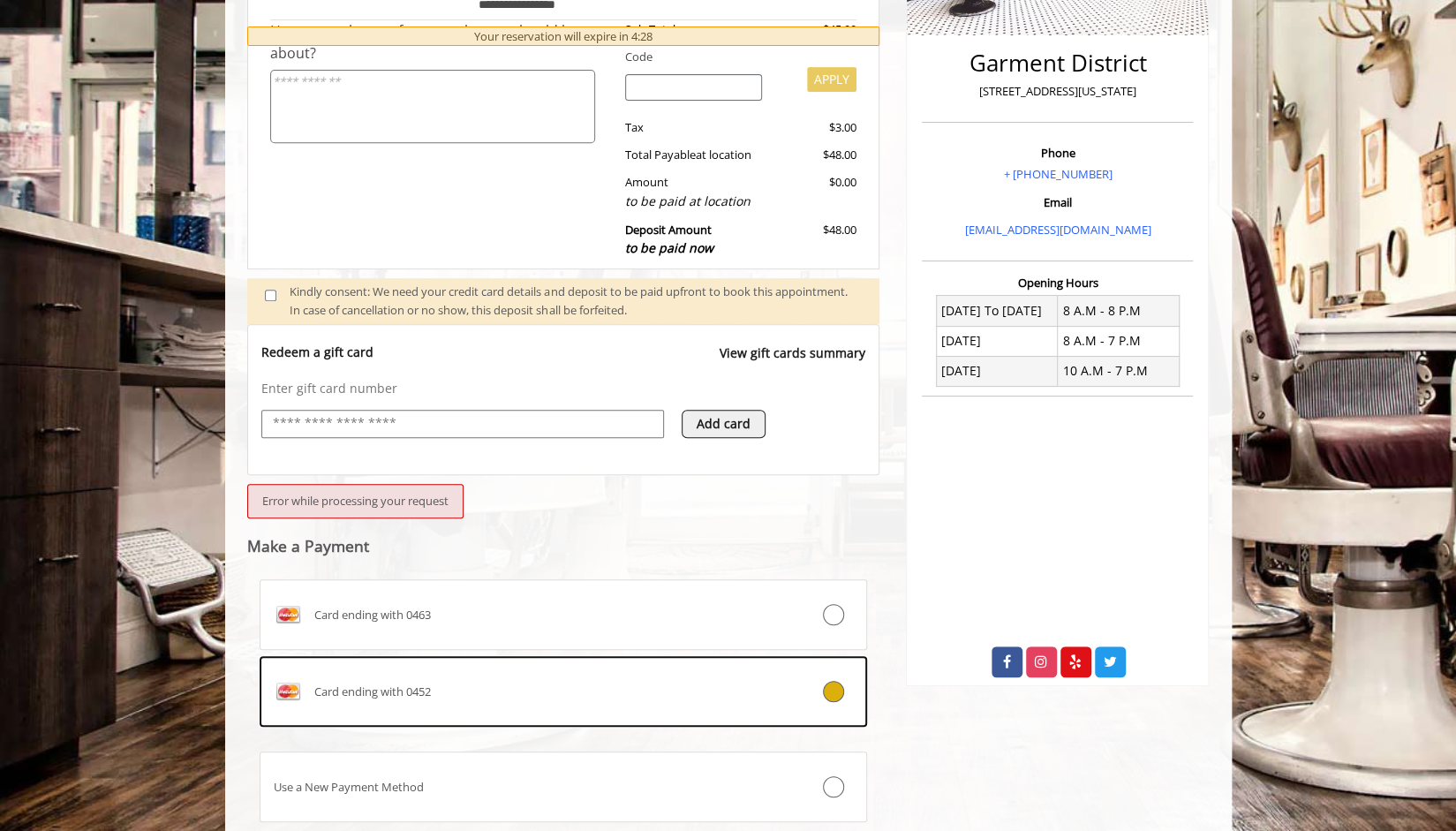
scroll to position [531, 0]
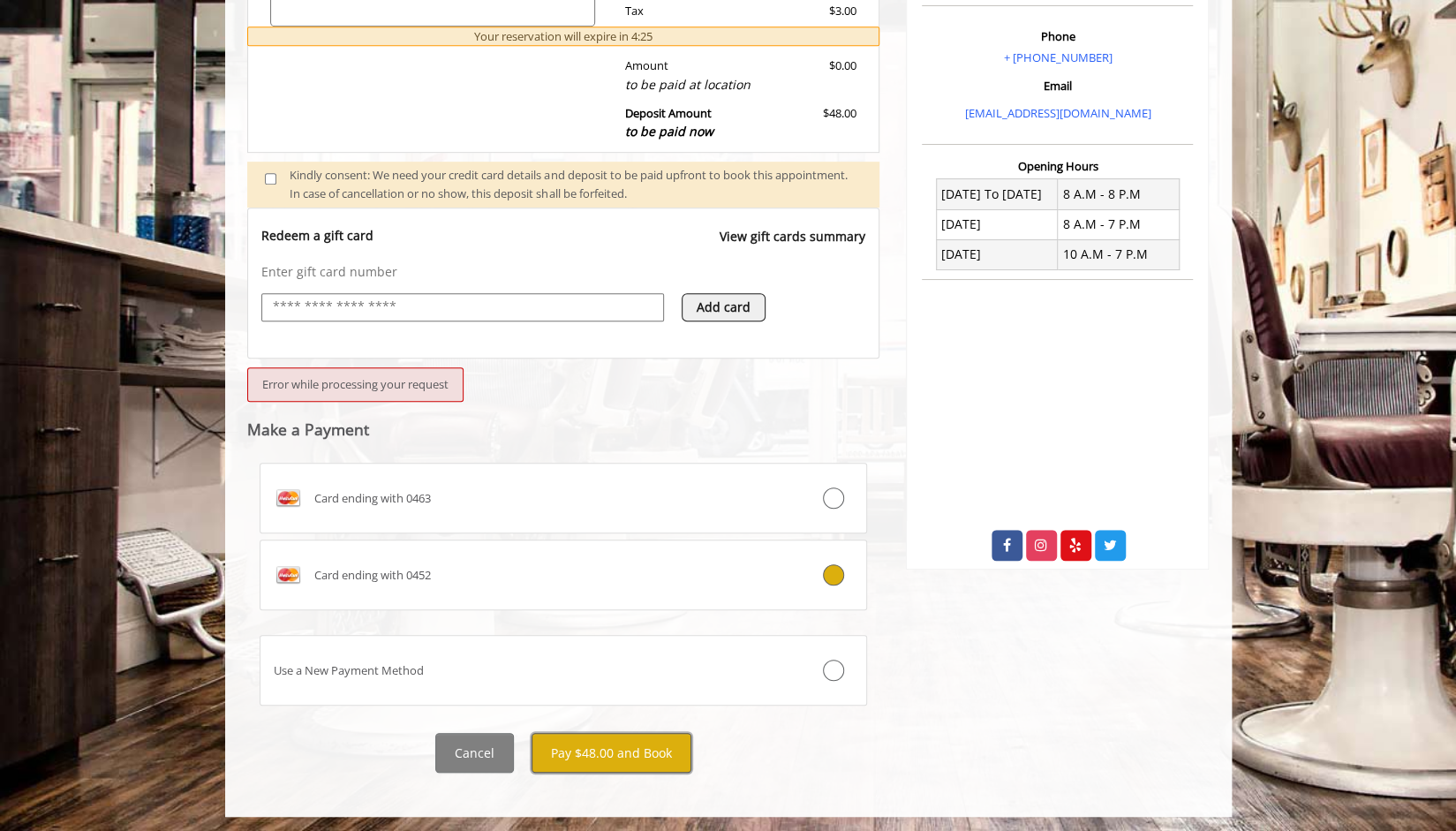
click at [571, 753] on button "Pay $48.00 and Book" at bounding box center [611, 753] width 159 height 40
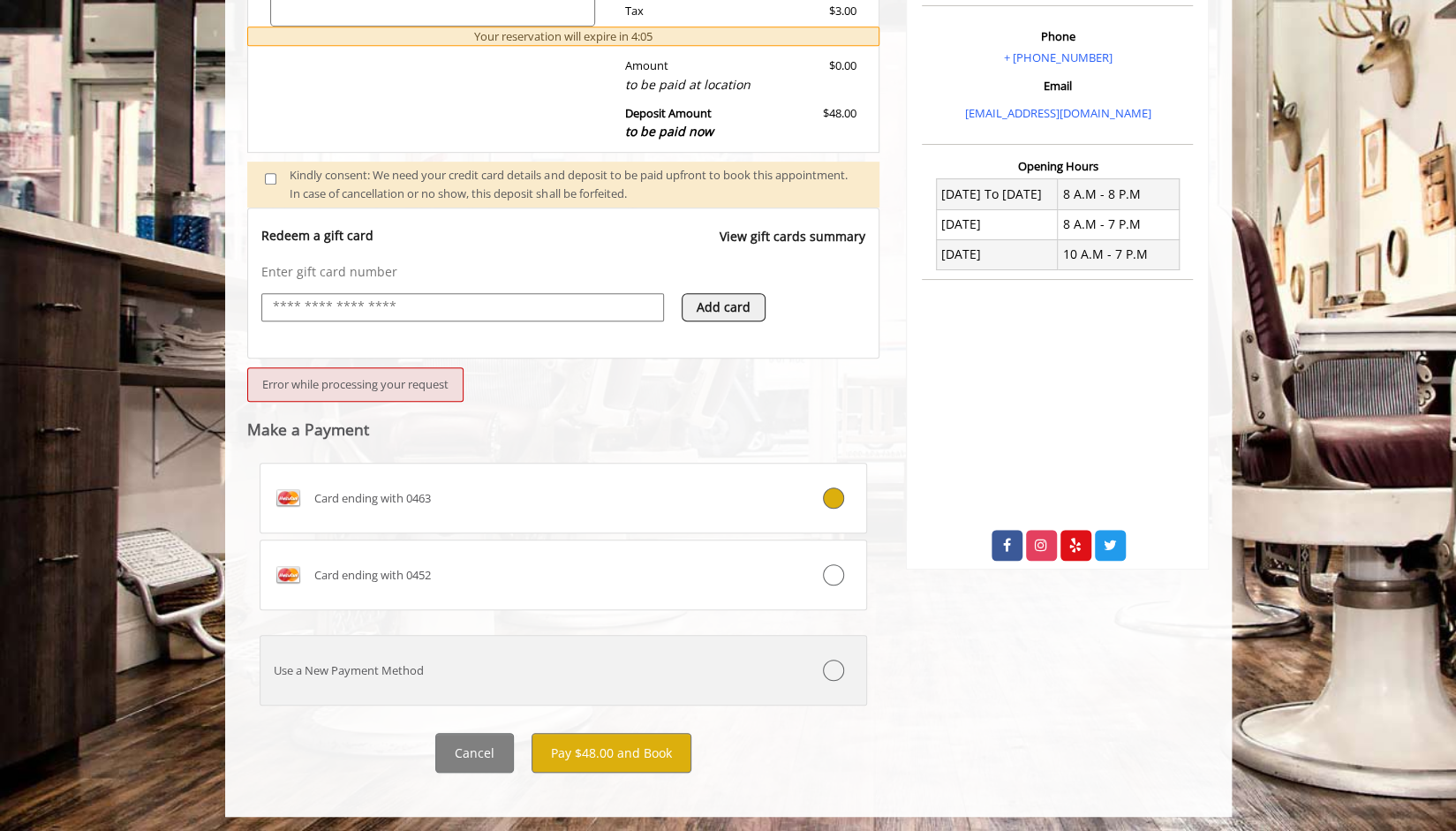
click at [392, 680] on label "Use a New Payment Method" at bounding box center [564, 670] width 609 height 71
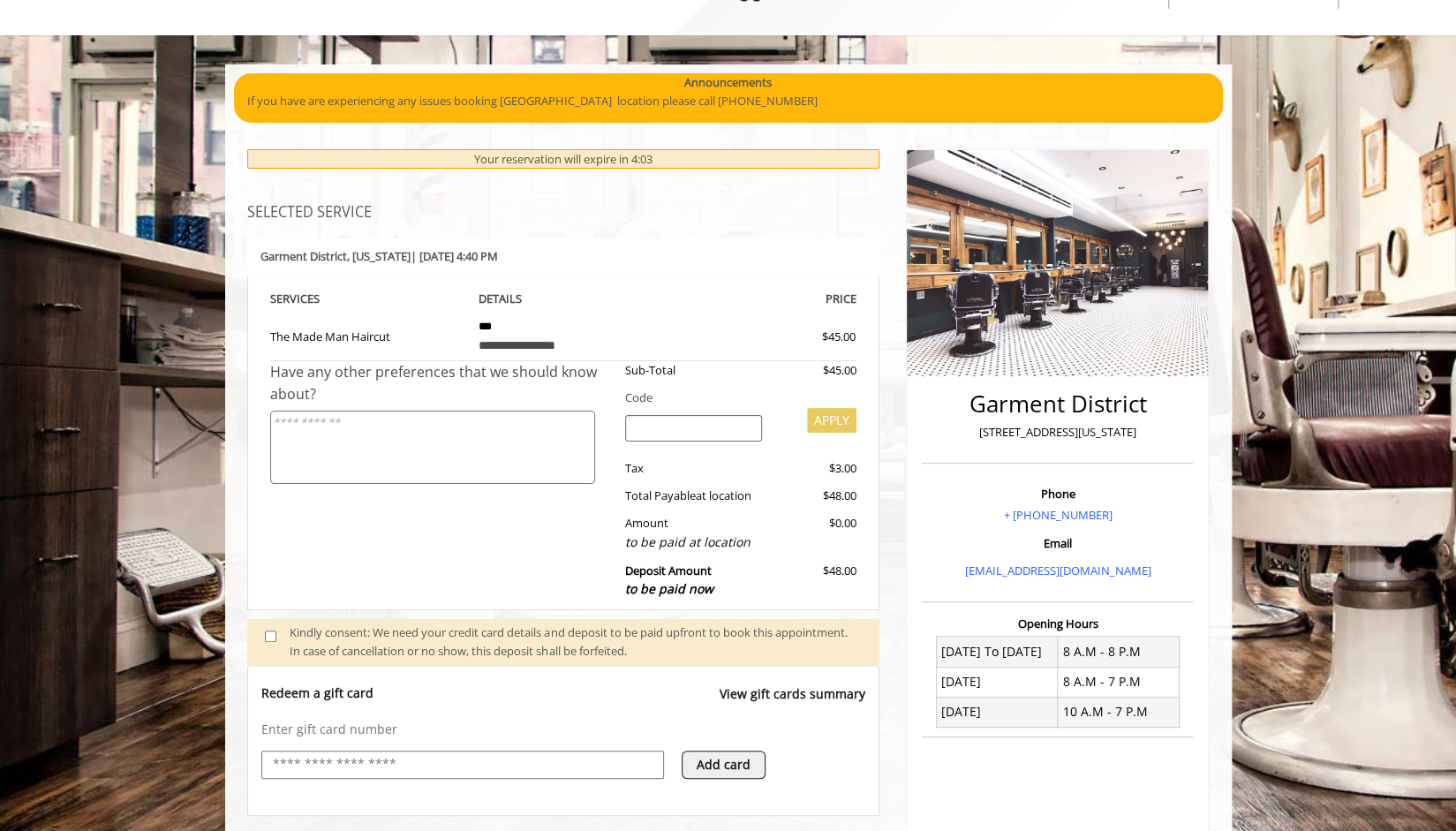
scroll to position [0, 0]
select select "***"
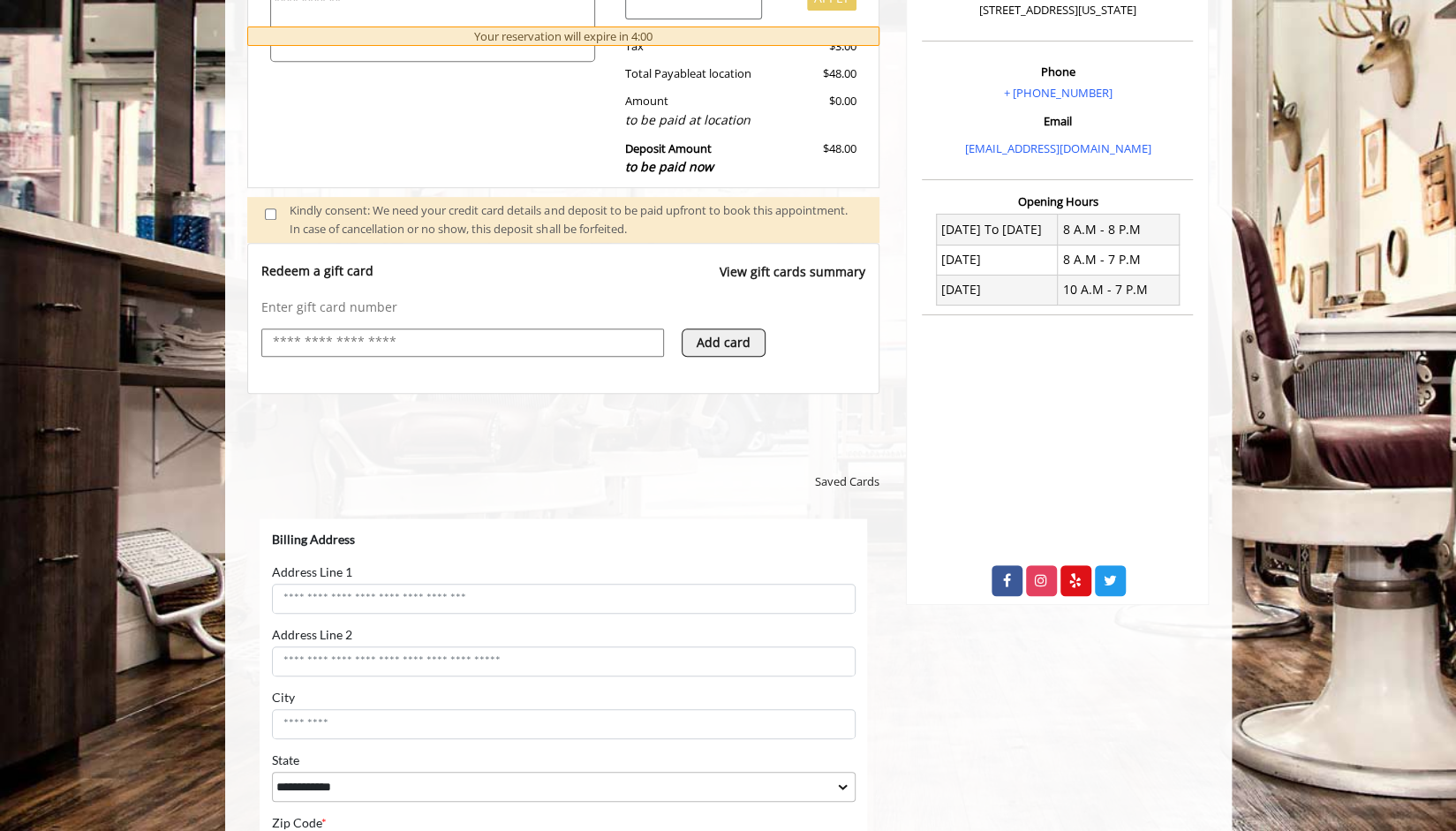
scroll to position [808, 0]
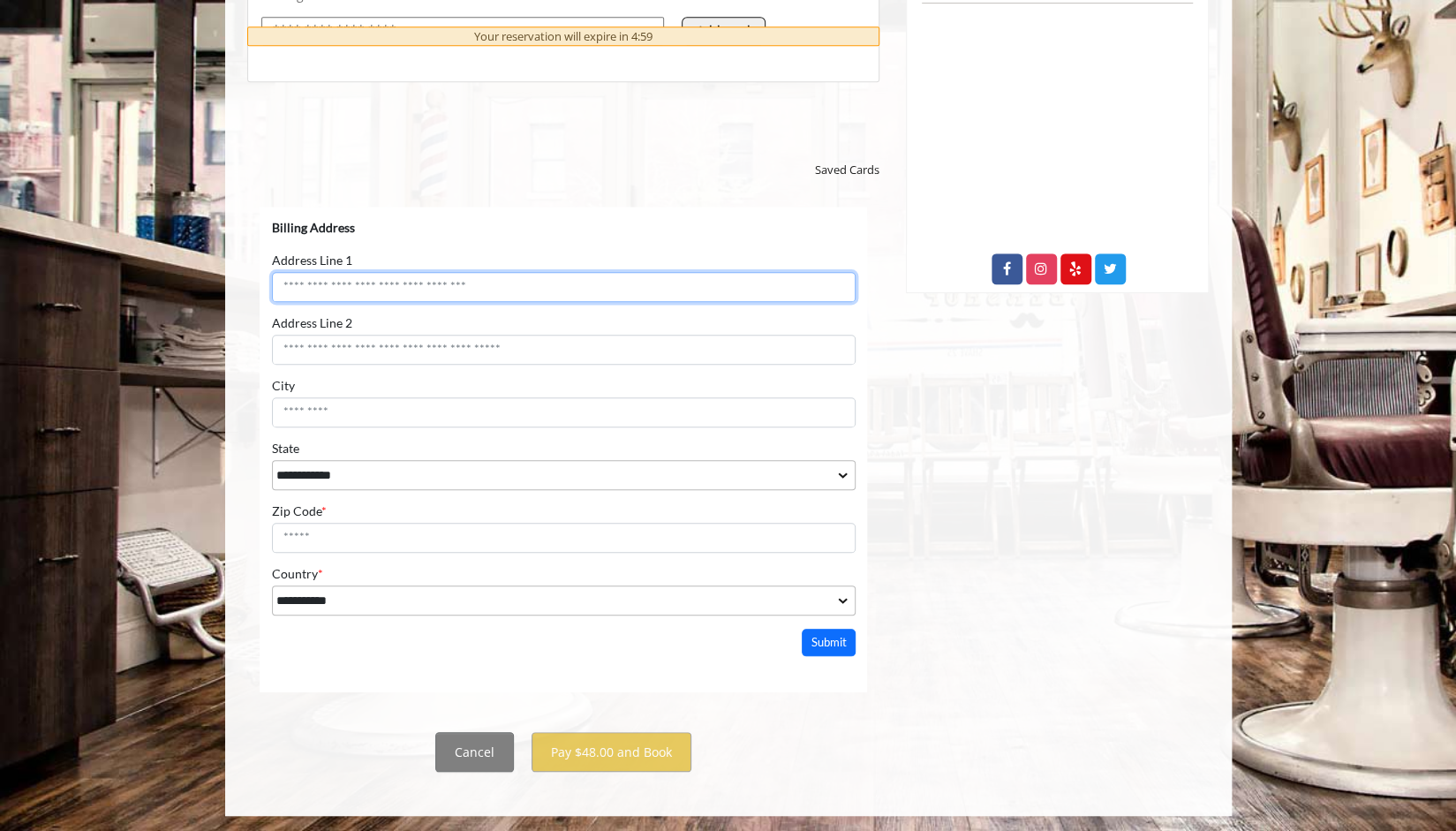
click at [392, 295] on input "Address Line 1" at bounding box center [563, 287] width 584 height 30
type input "**********"
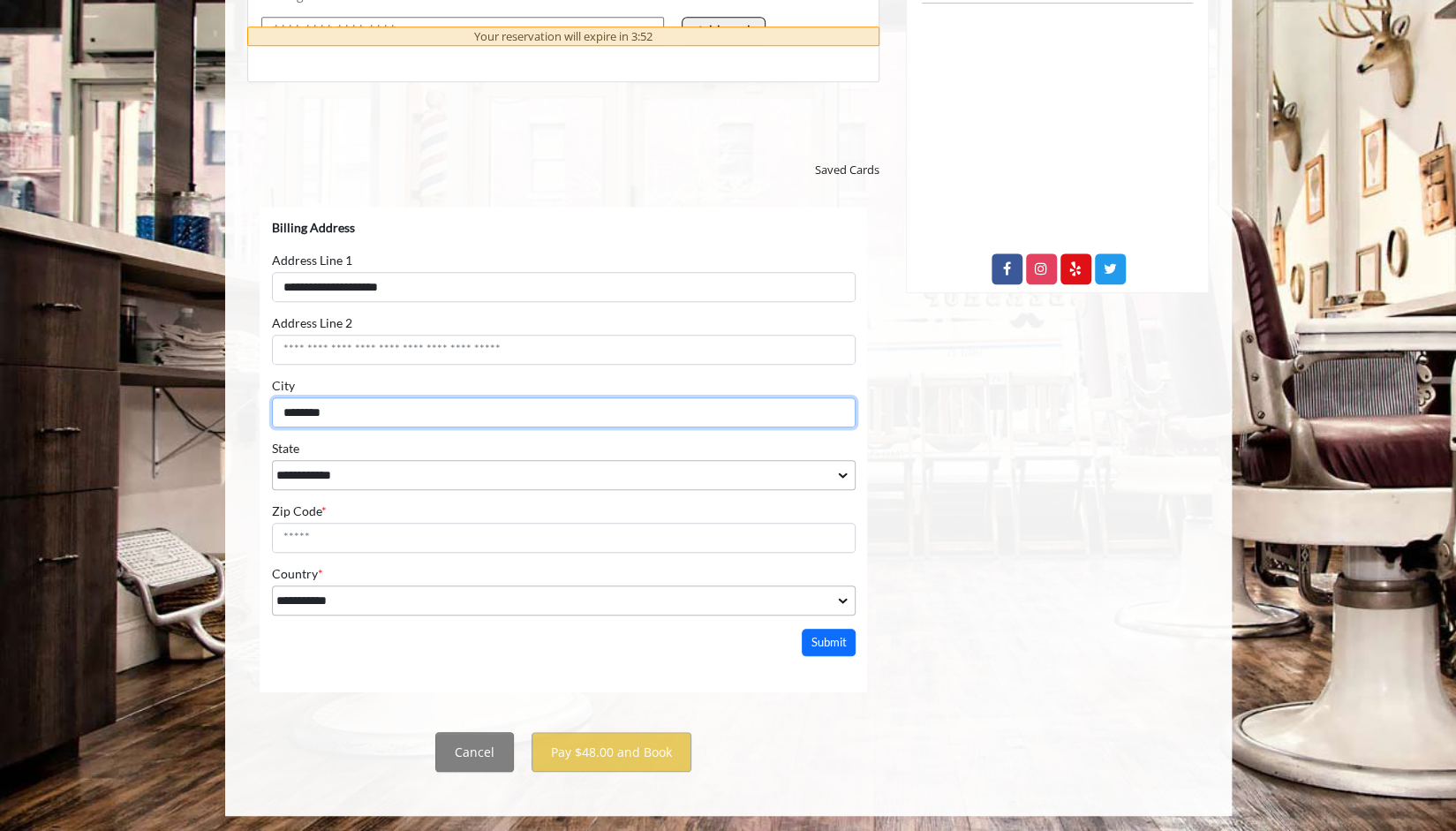
type input "********"
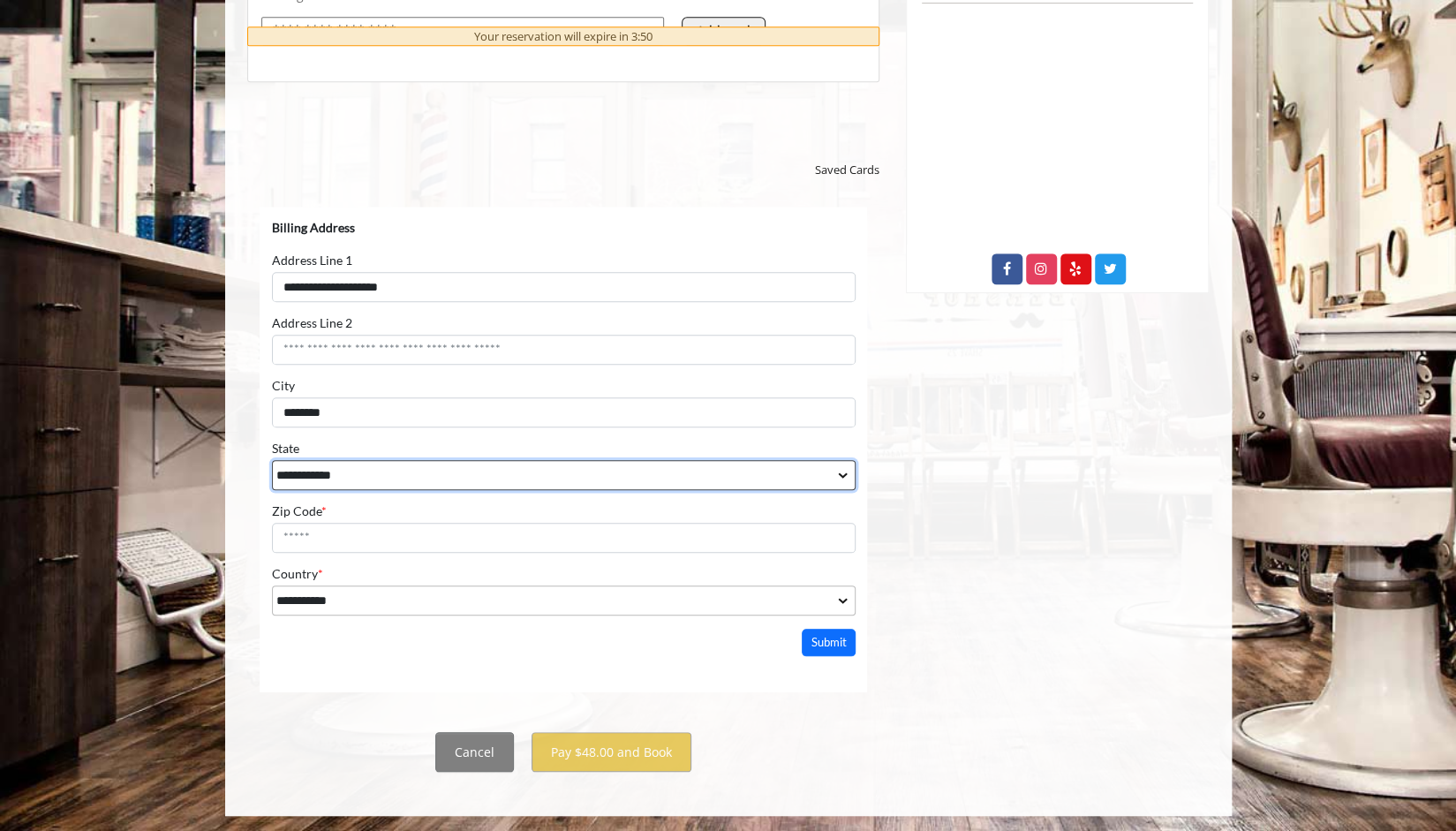
select select "**"
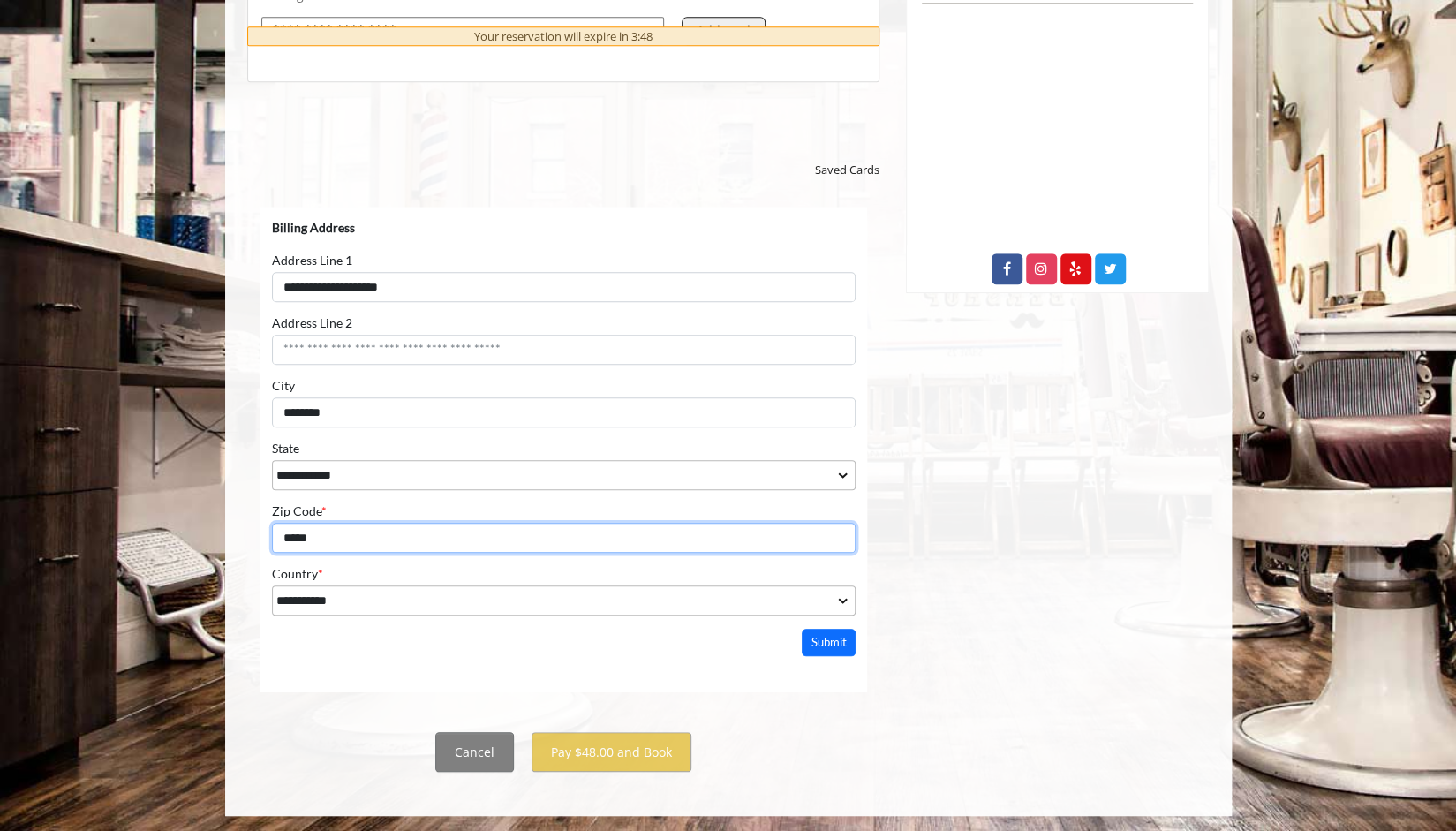
type input "*****"
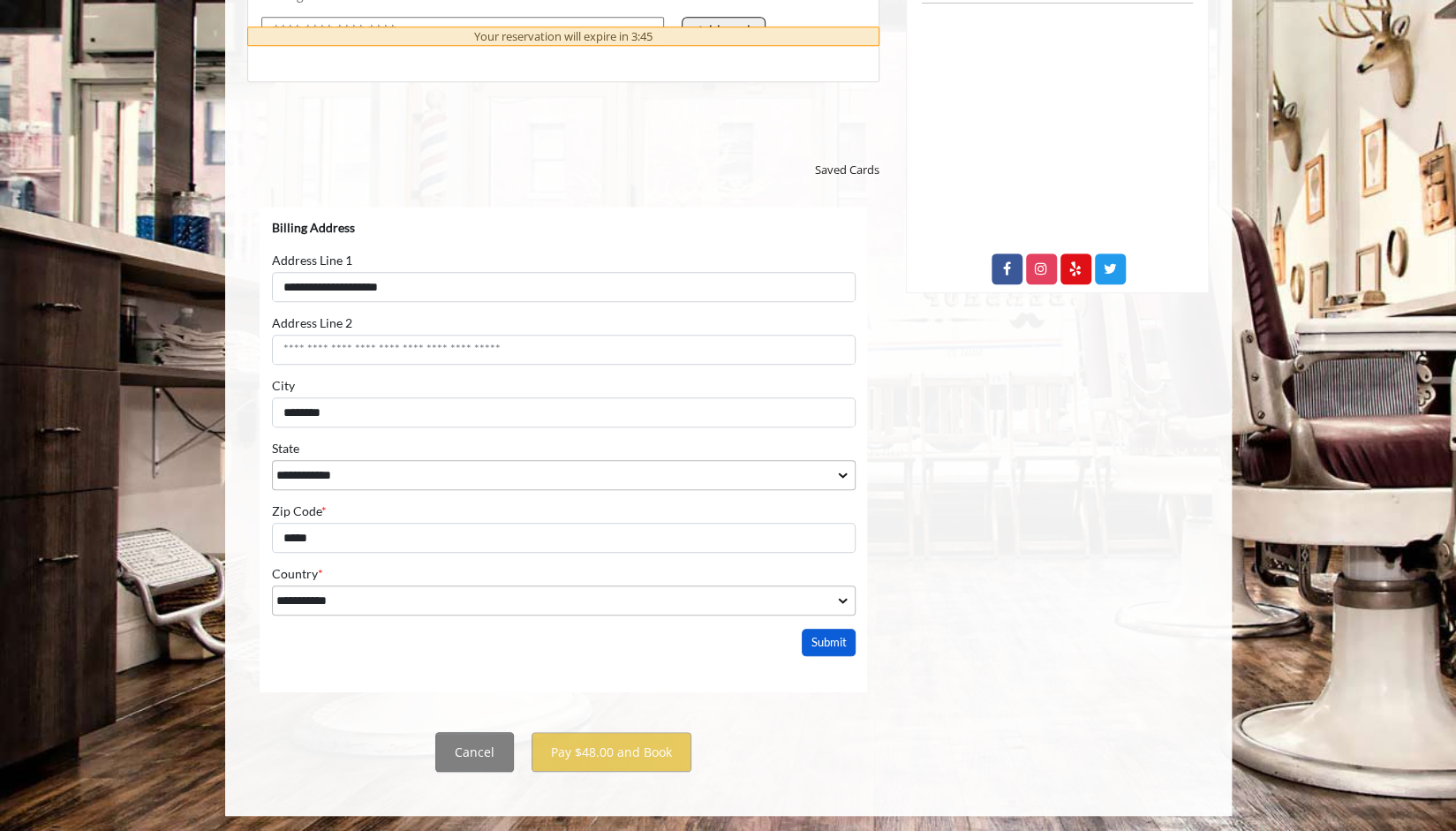
click at [824, 642] on button "Submit" at bounding box center [828, 642] width 55 height 27
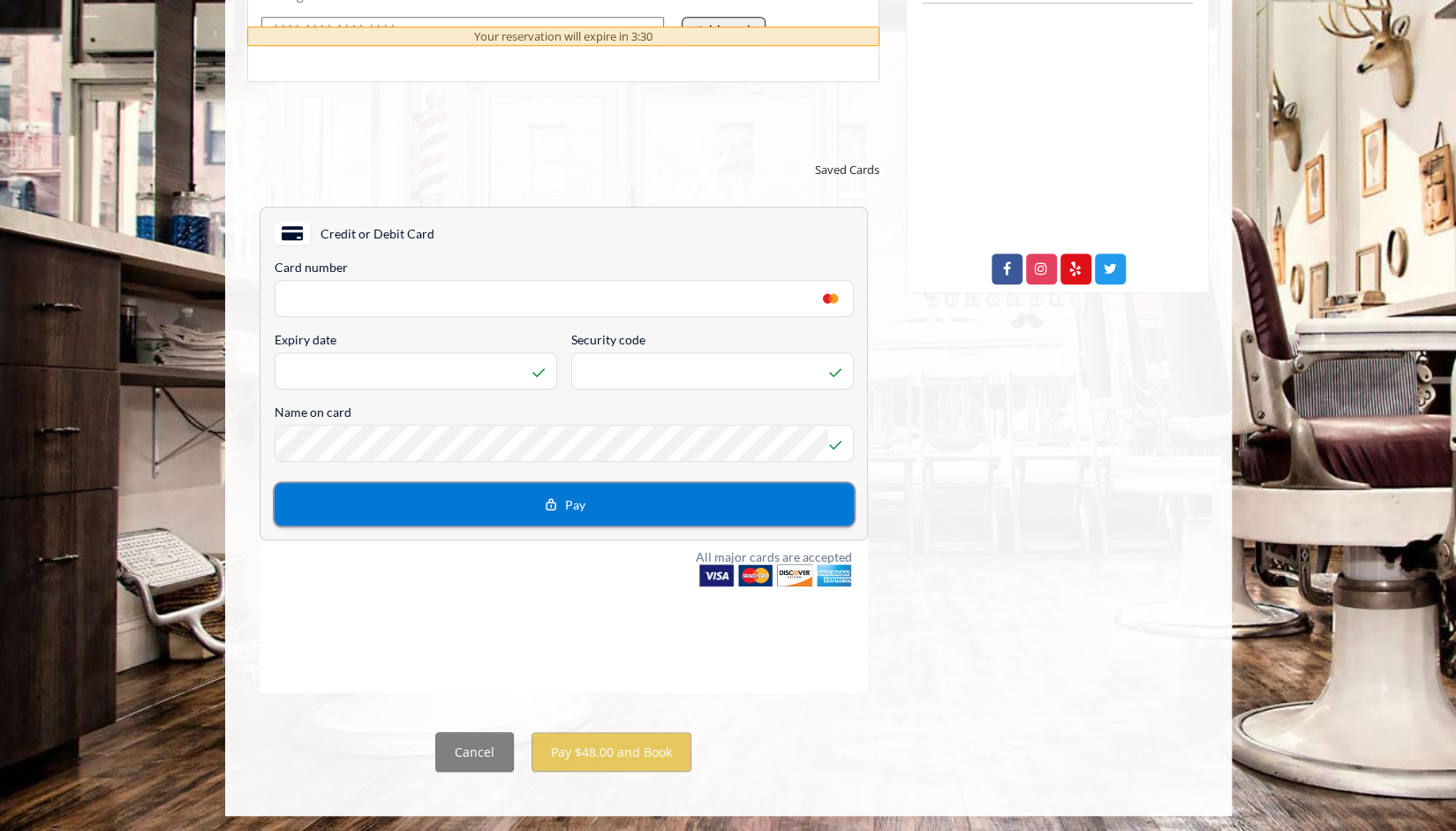
click at [476, 504] on button "Pay" at bounding box center [563, 504] width 579 height 43
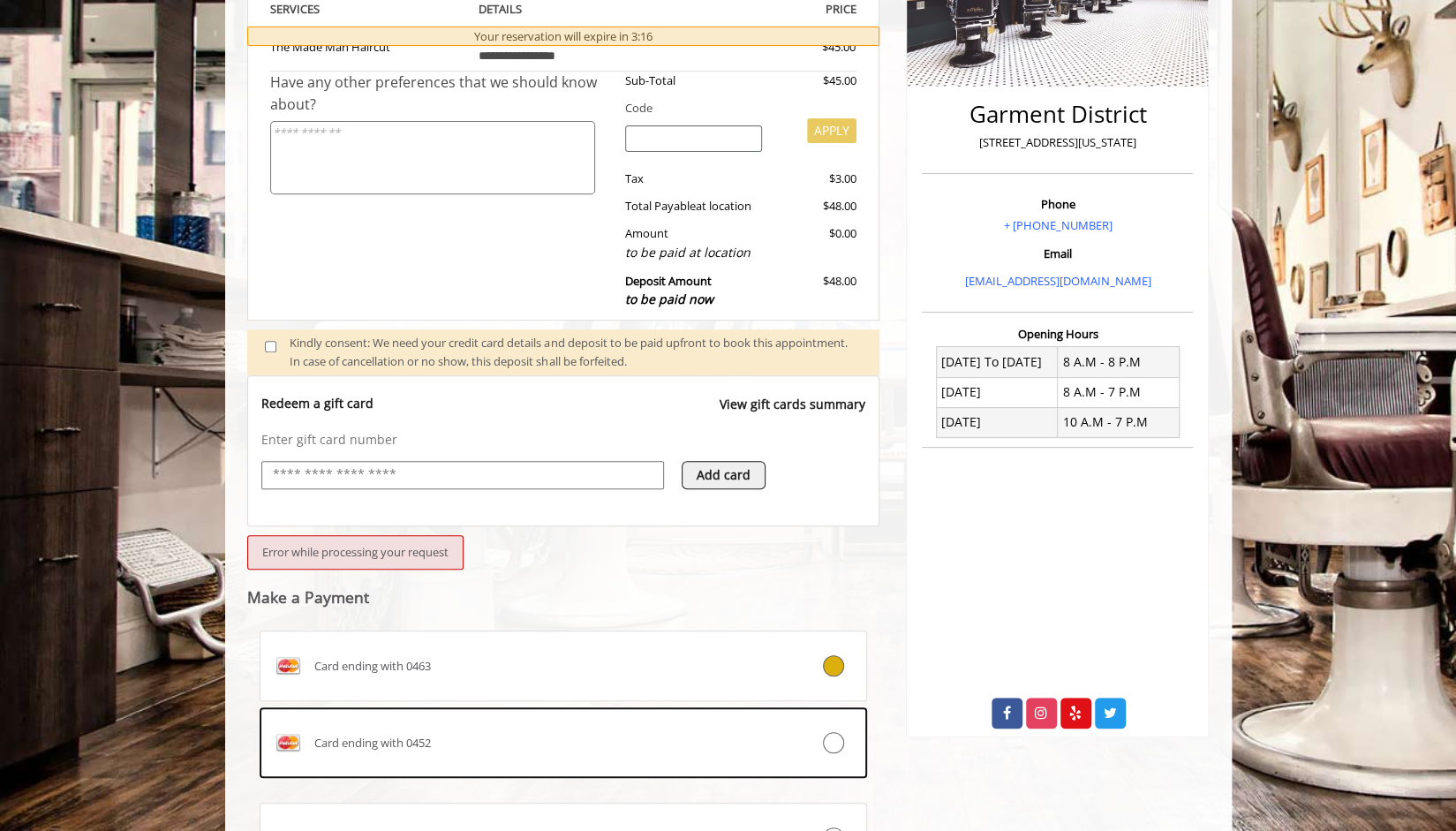
scroll to position [531, 0]
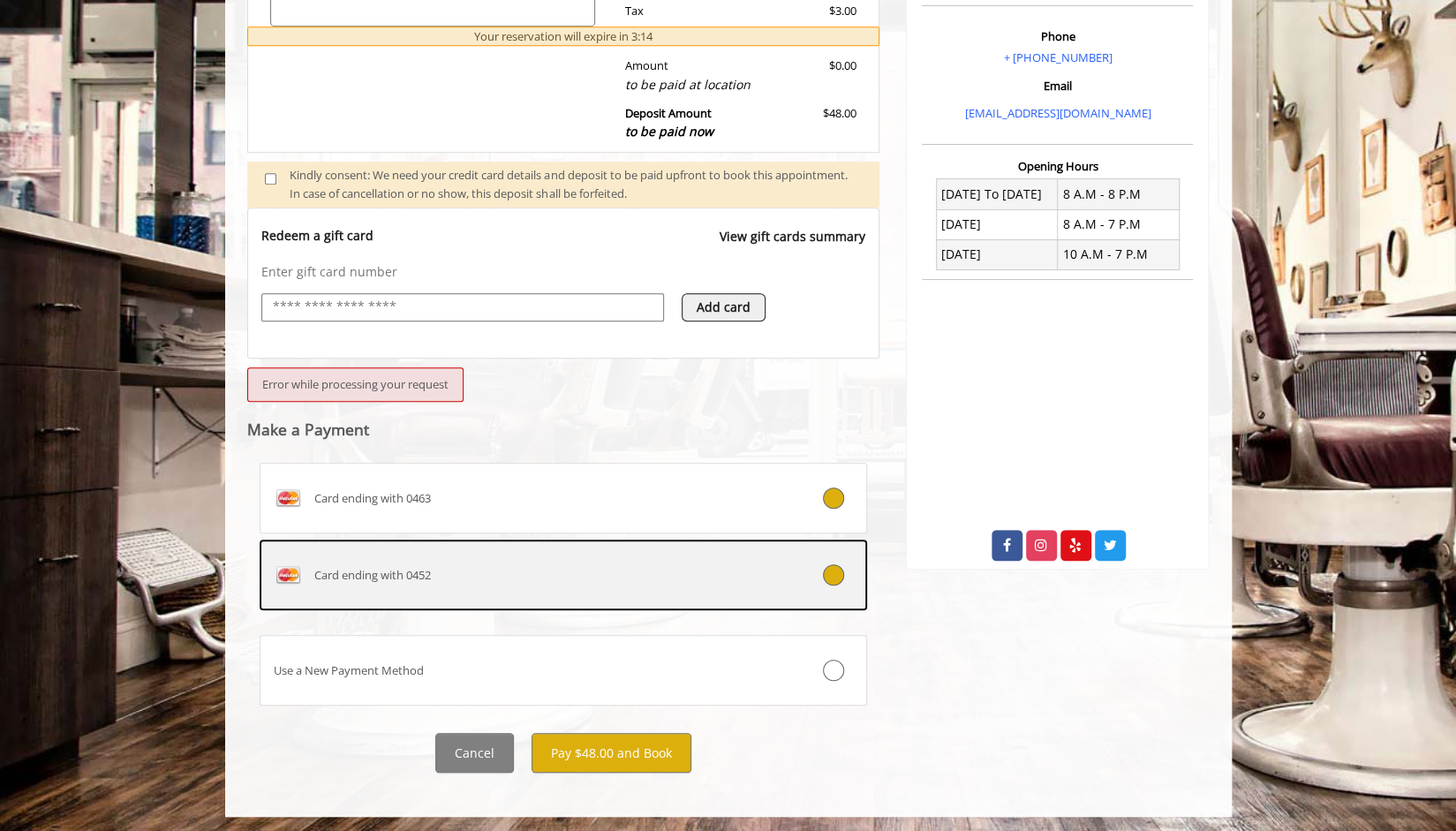
click at [563, 584] on div "Card ending with 0452" at bounding box center [512, 575] width 505 height 28
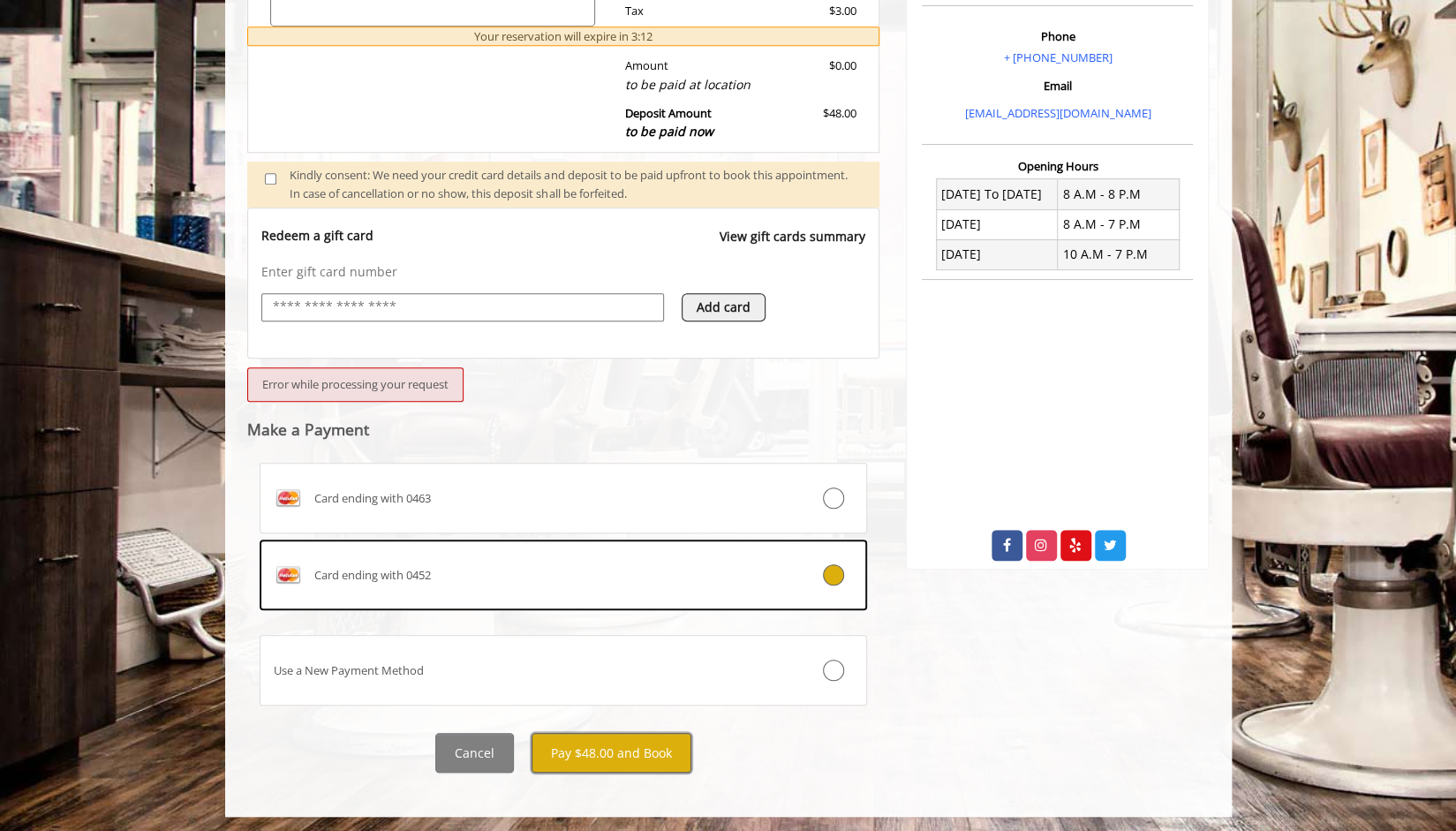
click at [594, 746] on button "Pay $48.00 and Book" at bounding box center [611, 753] width 159 height 40
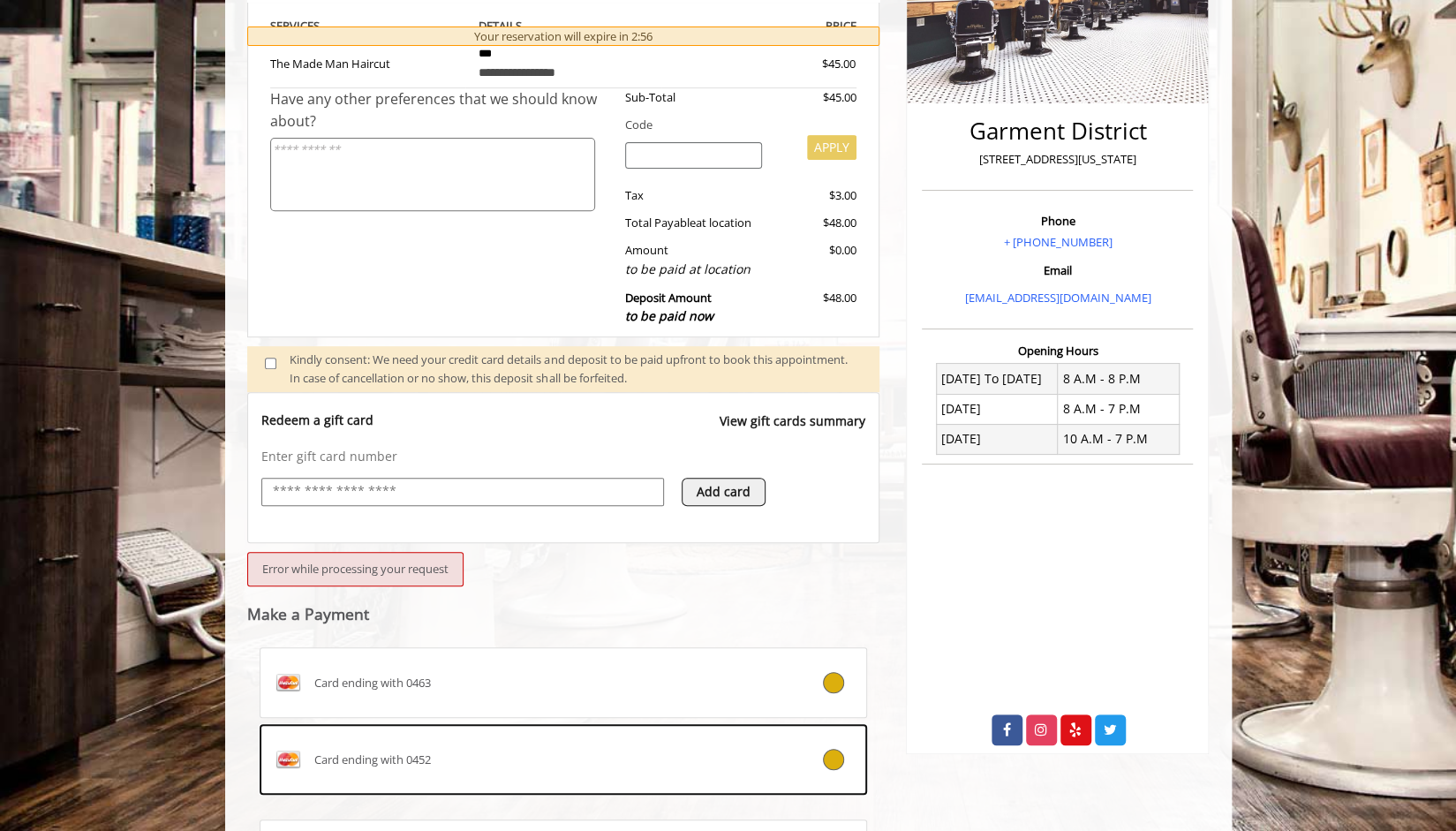
scroll to position [363, 0]
